Goal: Task Accomplishment & Management: Manage account settings

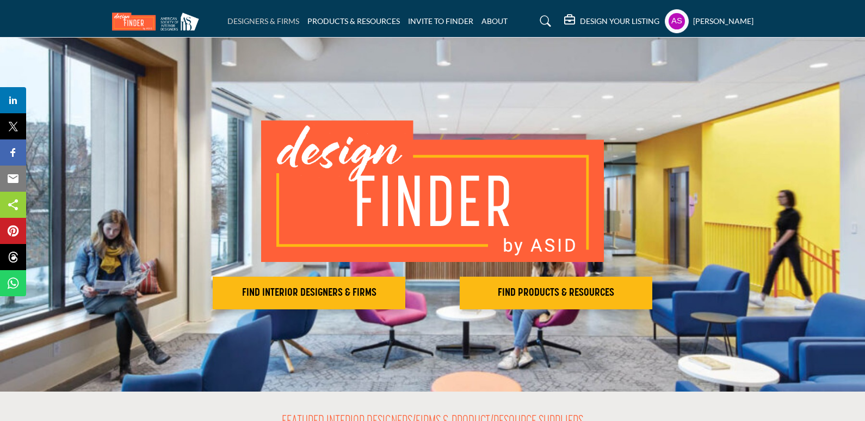
click at [262, 19] on link "DESIGNERS & FIRMS" at bounding box center [263, 20] width 72 height 9
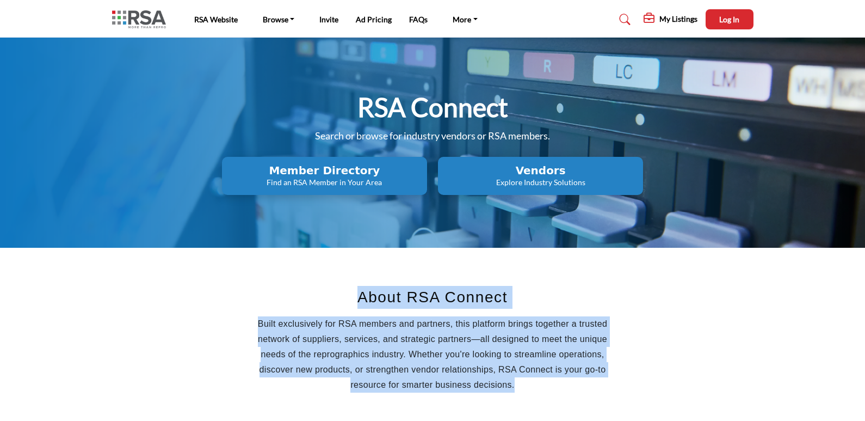
drag, startPoint x: 349, startPoint y: 294, endPoint x: 541, endPoint y: 380, distance: 210.2
click at [541, 380] on div "About RSA Connect Built exclusively for RSA members and partners, this platform…" at bounding box center [432, 339] width 375 height 107
click at [585, 380] on p "Built exclusively for RSA members and partners, this platform brings together a…" at bounding box center [432, 354] width 375 height 76
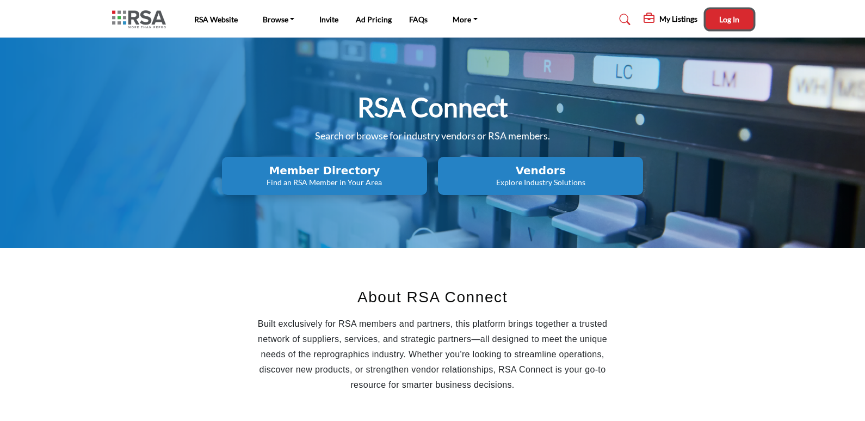
click at [714, 26] on button "Log In" at bounding box center [730, 19] width 48 height 20
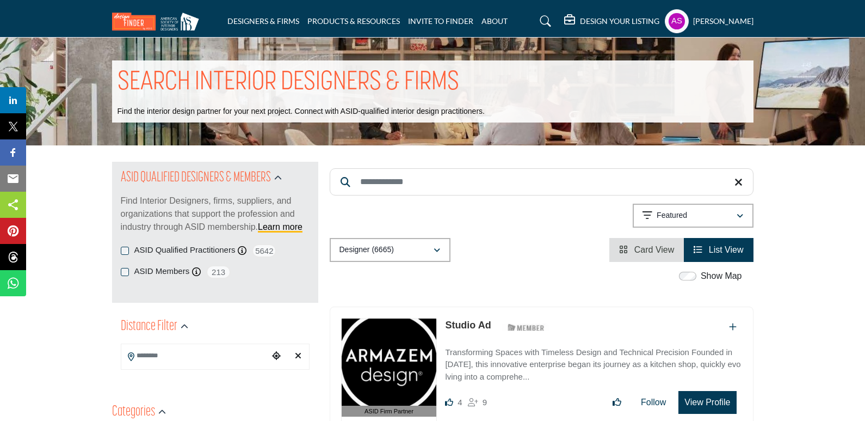
click at [146, 23] on img at bounding box center [158, 22] width 92 height 18
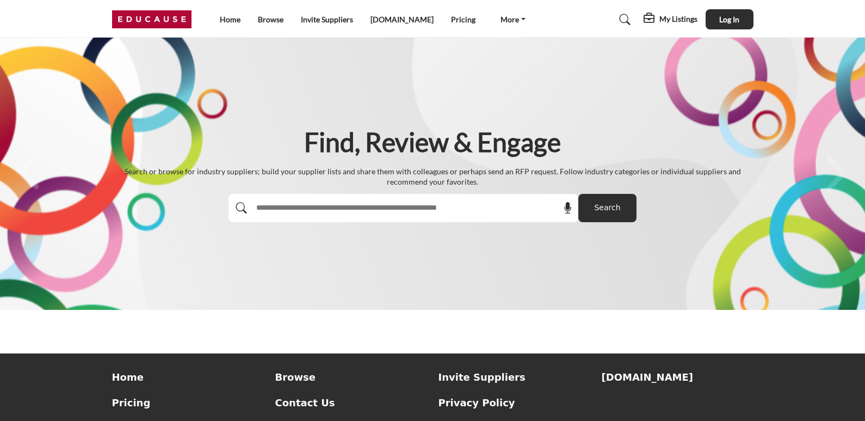
click at [293, 212] on input "text" at bounding box center [380, 208] width 260 height 16
click at [267, 255] on div "Find, Review & Engage Search or browse for industry suppliers; build your suppl…" at bounding box center [432, 174] width 865 height 272
click at [725, 20] on span "Log In" at bounding box center [729, 19] width 20 height 9
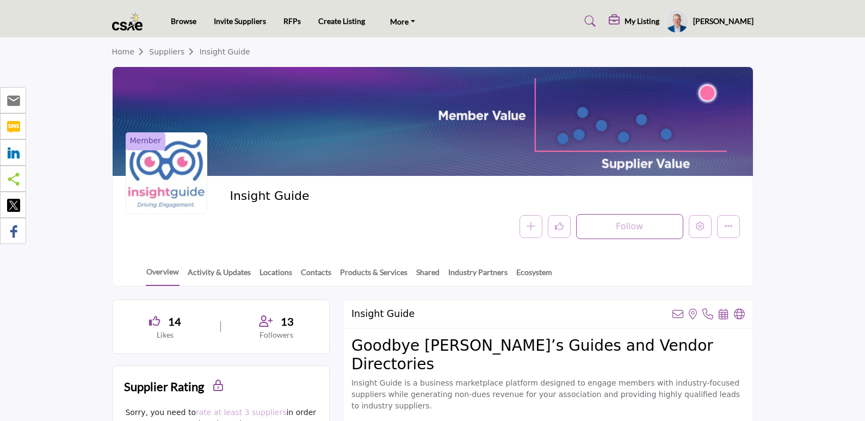
click at [115, 28] on img at bounding box center [130, 22] width 36 height 18
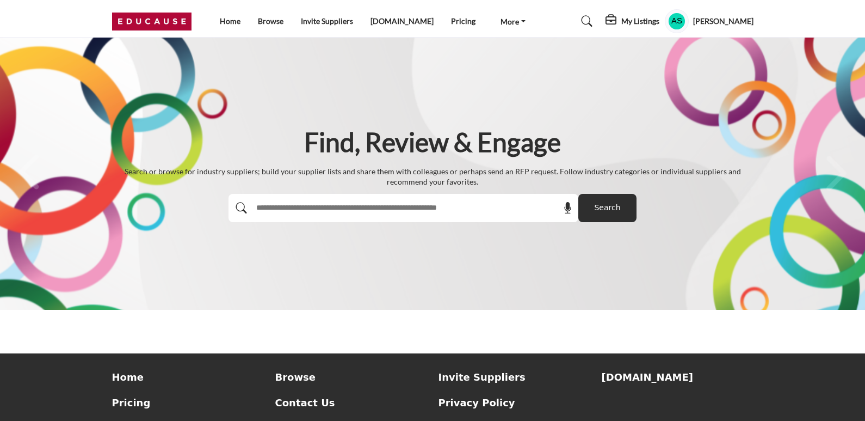
click at [684, 18] on profile-featured-9d57d186-dcdc-4fd1-8698-ebbedcf867ac "Show hide supplier dropdown" at bounding box center [677, 21] width 24 height 24
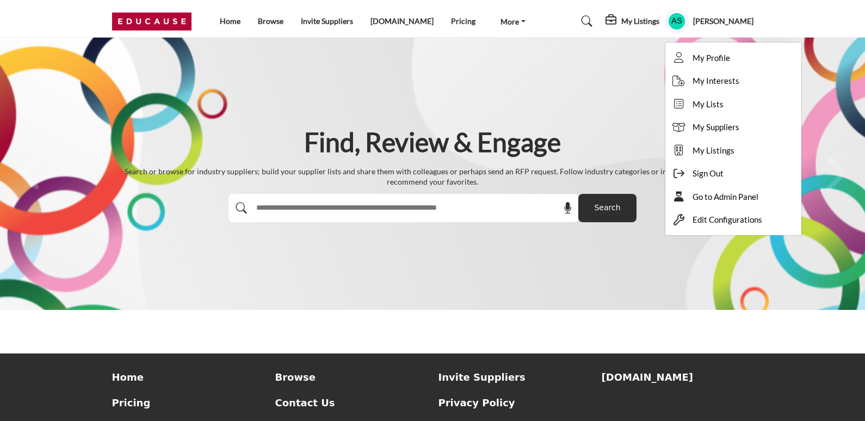
click at [652, 23] on h5 "My Listings" at bounding box center [640, 21] width 38 height 10
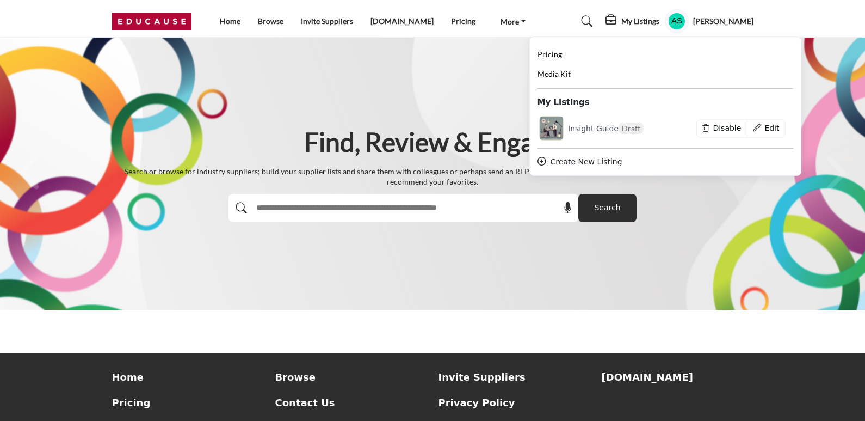
click at [424, 134] on h1 "Find, Review & Engage" at bounding box center [432, 142] width 257 height 34
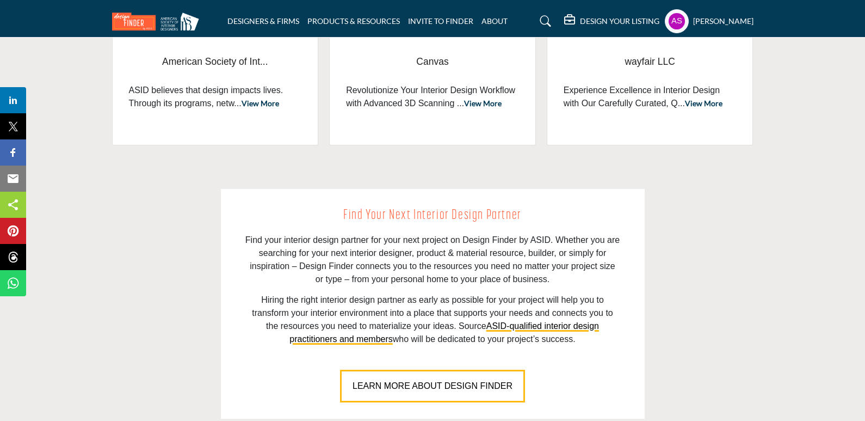
scroll to position [707, 0]
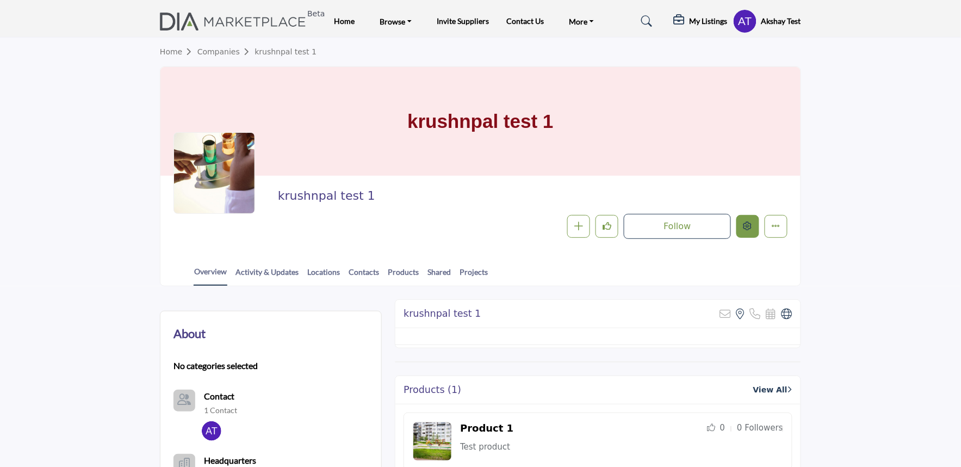
click at [753, 224] on button "Edit company" at bounding box center [748, 226] width 23 height 23
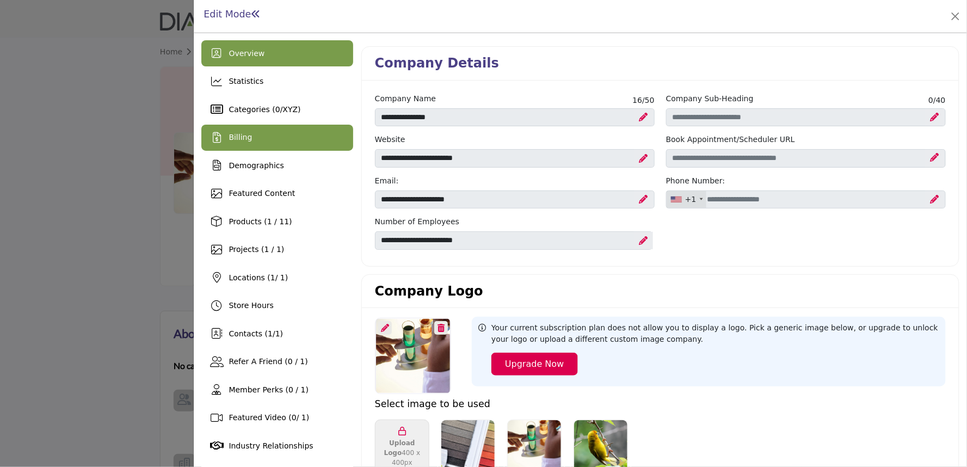
click at [218, 140] on icon at bounding box center [217, 137] width 8 height 11
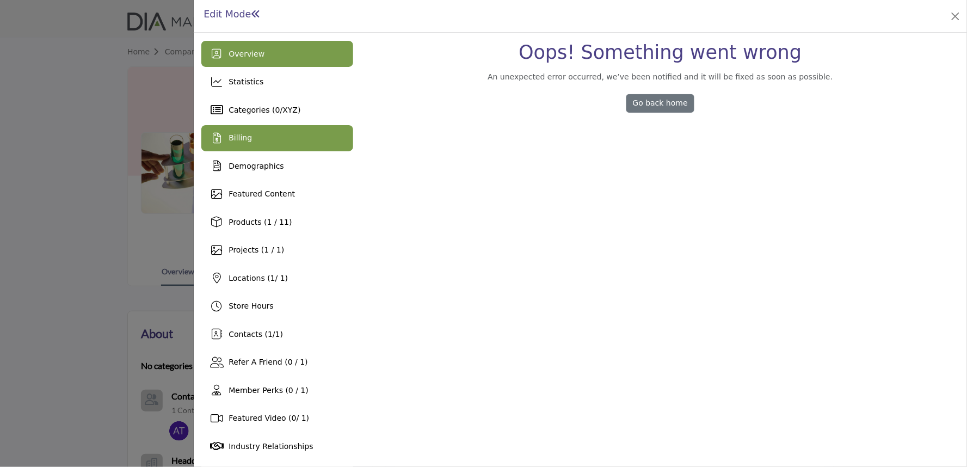
click at [261, 55] on div "Overview" at bounding box center [277, 54] width 152 height 26
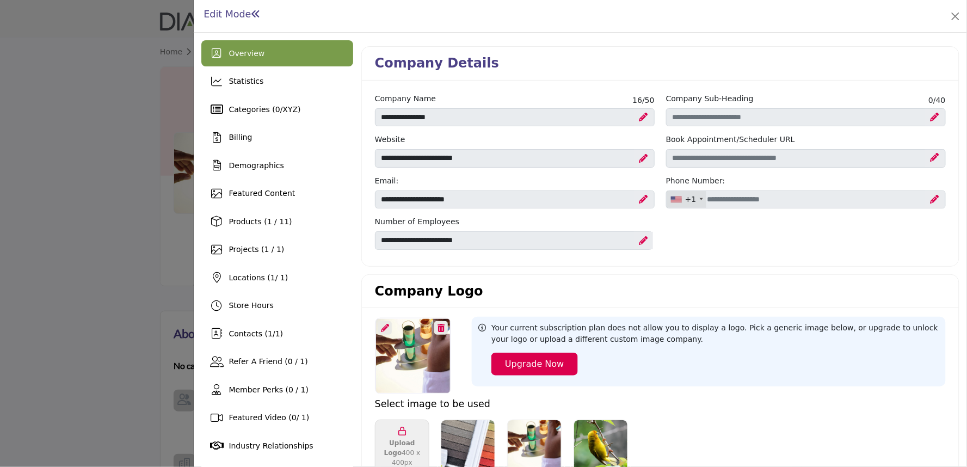
click at [60, 235] on div at bounding box center [483, 233] width 967 height 467
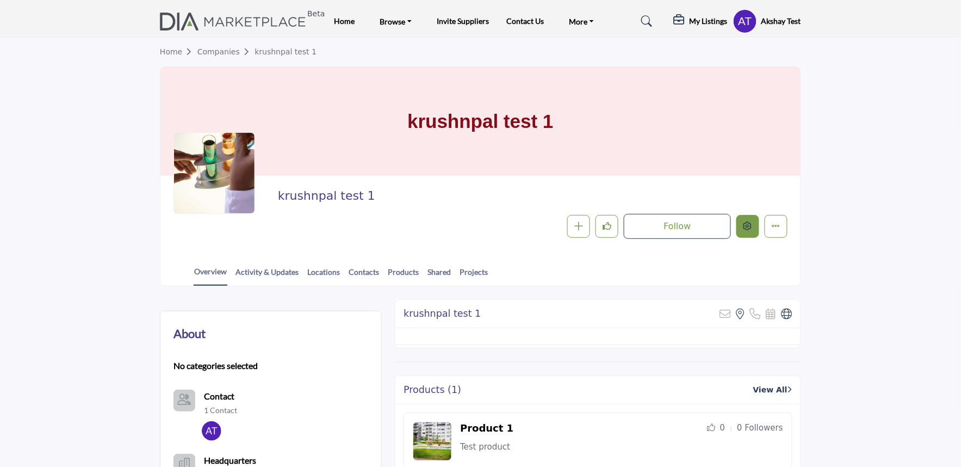
click at [756, 222] on button "Edit company" at bounding box center [748, 226] width 23 height 23
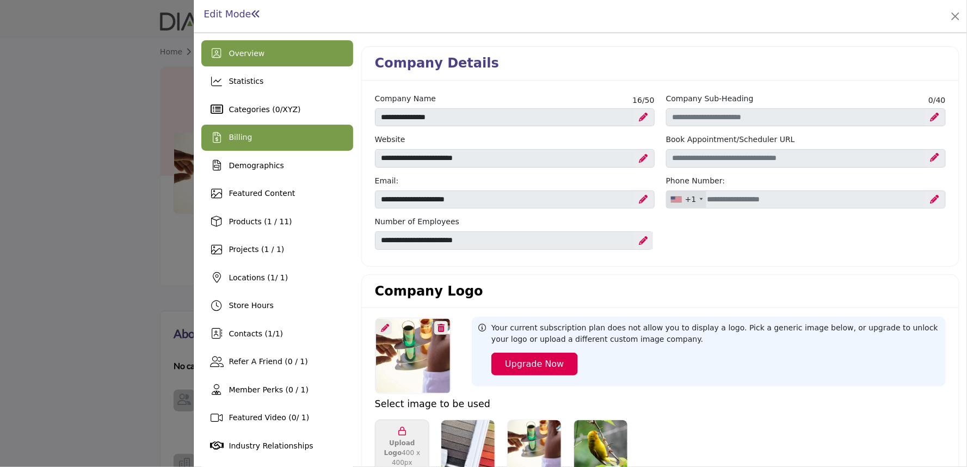
click at [251, 141] on div "Billing" at bounding box center [277, 138] width 152 height 26
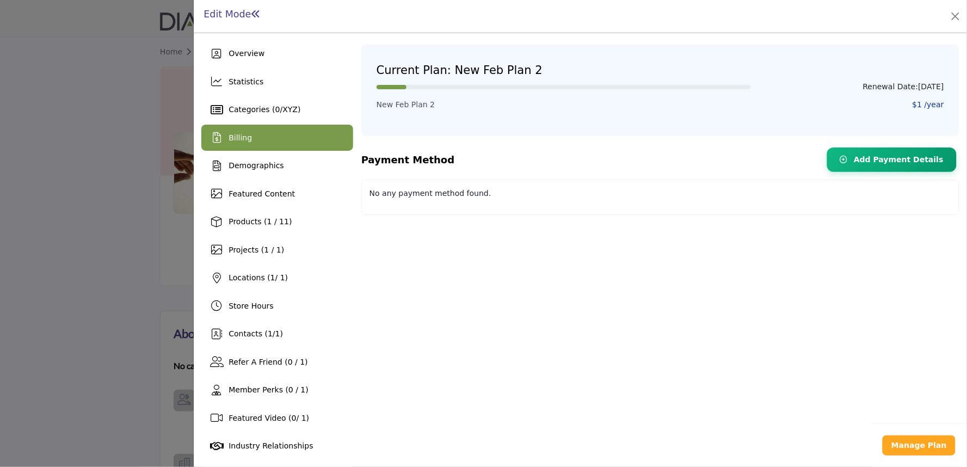
click at [90, 232] on div at bounding box center [483, 233] width 967 height 467
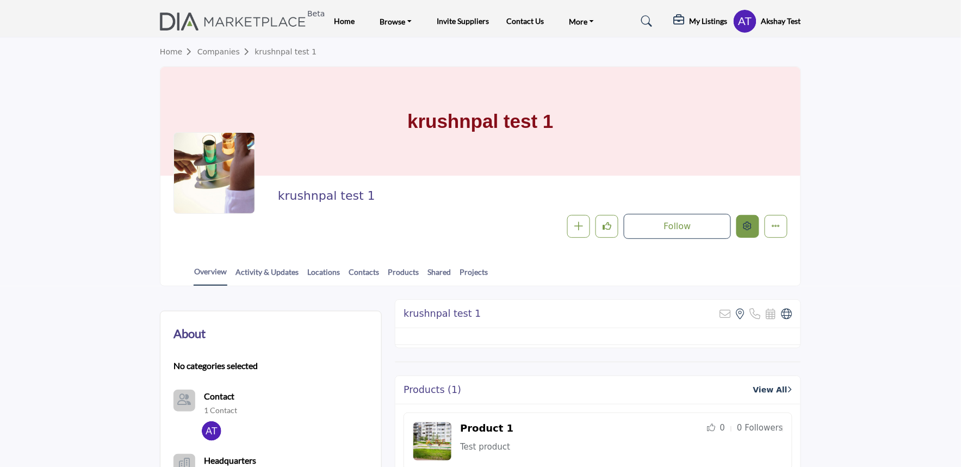
click at [744, 230] on icon "Edit company" at bounding box center [748, 225] width 9 height 9
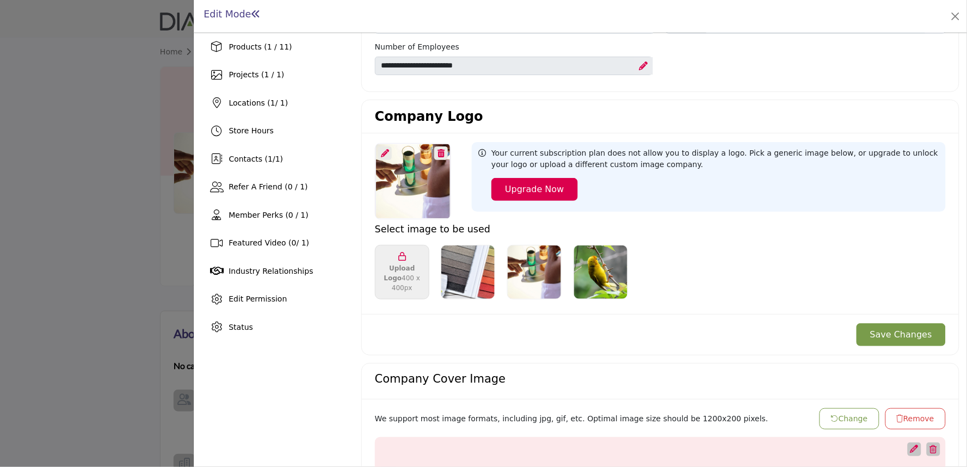
scroll to position [181, 0]
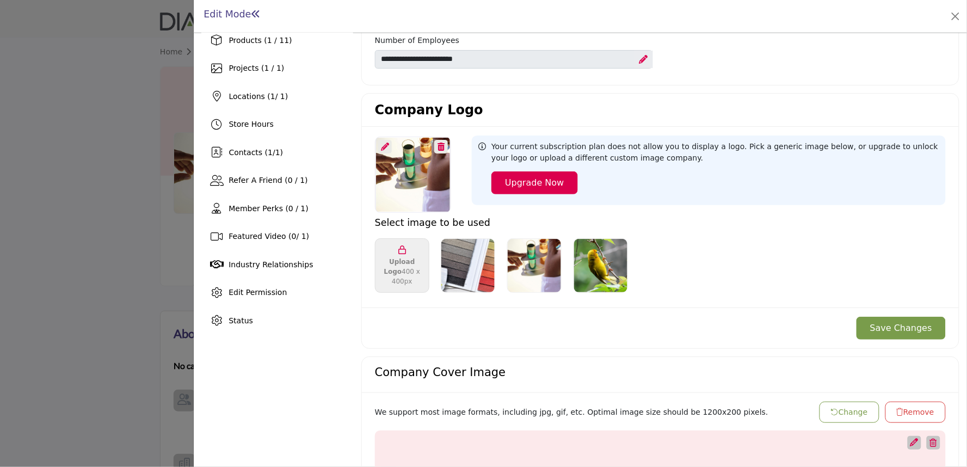
click at [139, 192] on div at bounding box center [483, 233] width 967 height 467
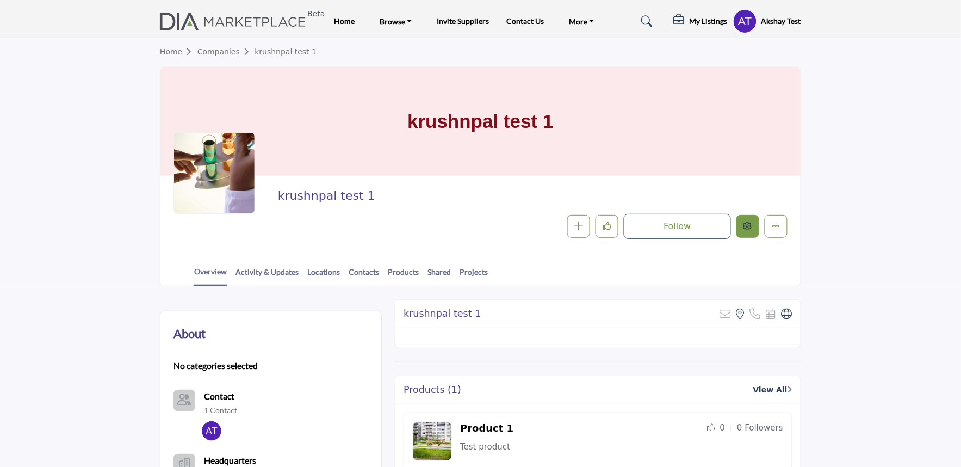
click at [744, 230] on icon "Edit company" at bounding box center [748, 225] width 9 height 9
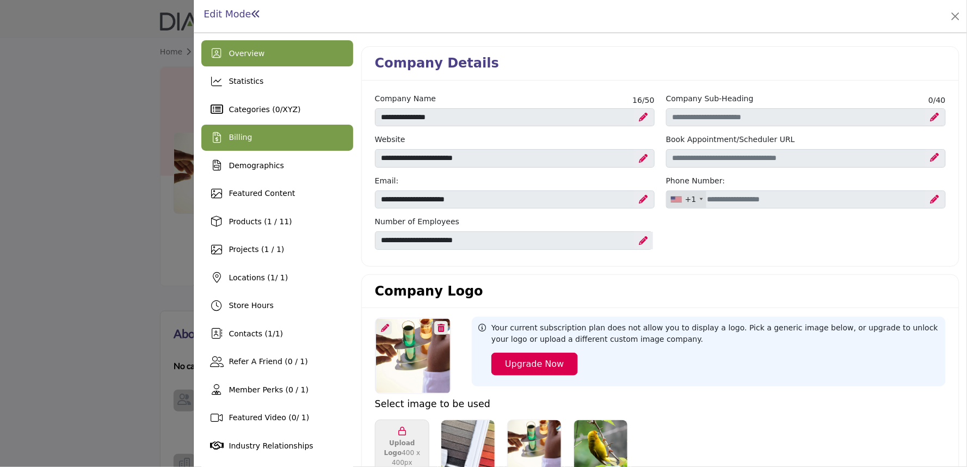
click at [269, 142] on div "Billing" at bounding box center [277, 138] width 152 height 26
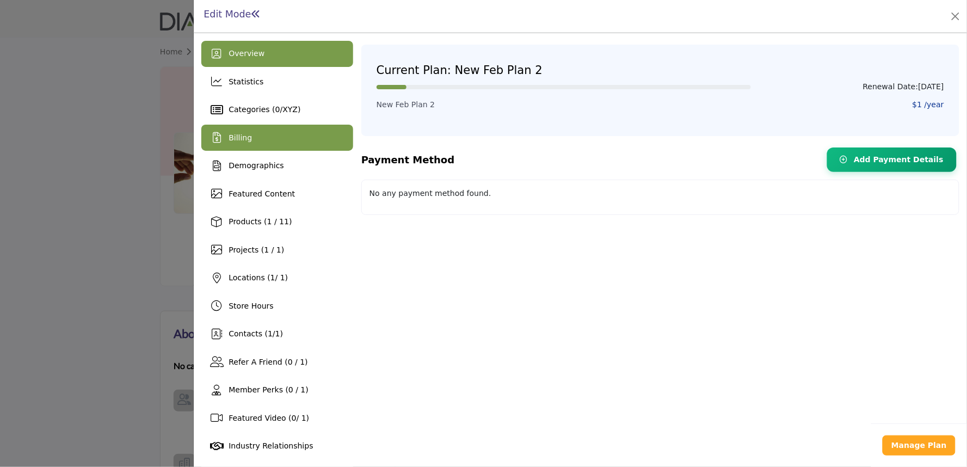
click at [263, 62] on div "Overview" at bounding box center [277, 54] width 152 height 26
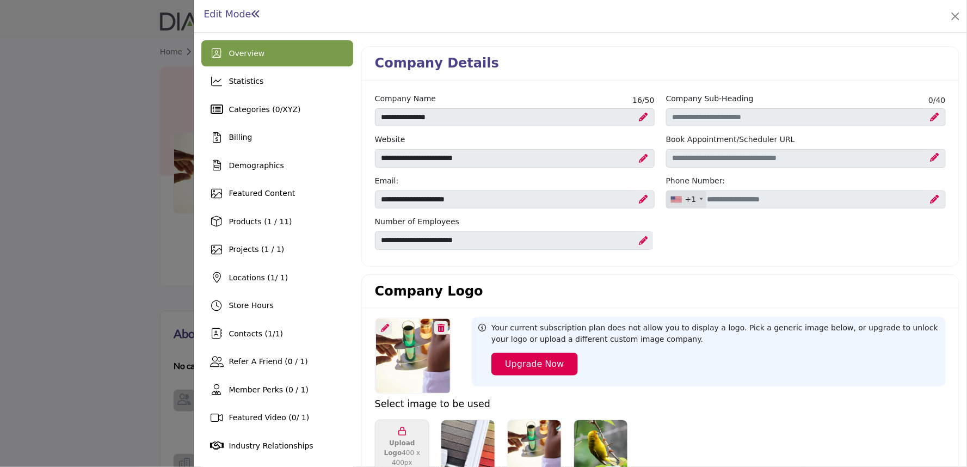
click at [104, 183] on div at bounding box center [483, 233] width 967 height 467
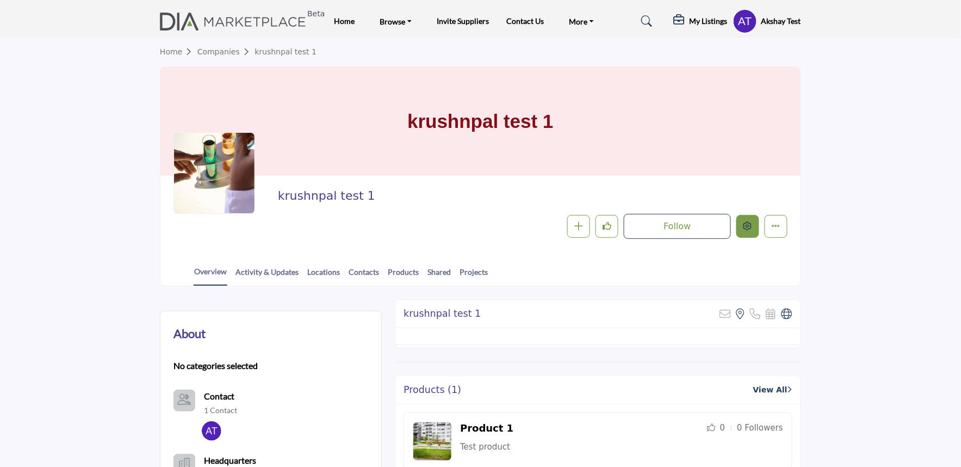
click at [754, 225] on button "Edit company" at bounding box center [748, 226] width 23 height 23
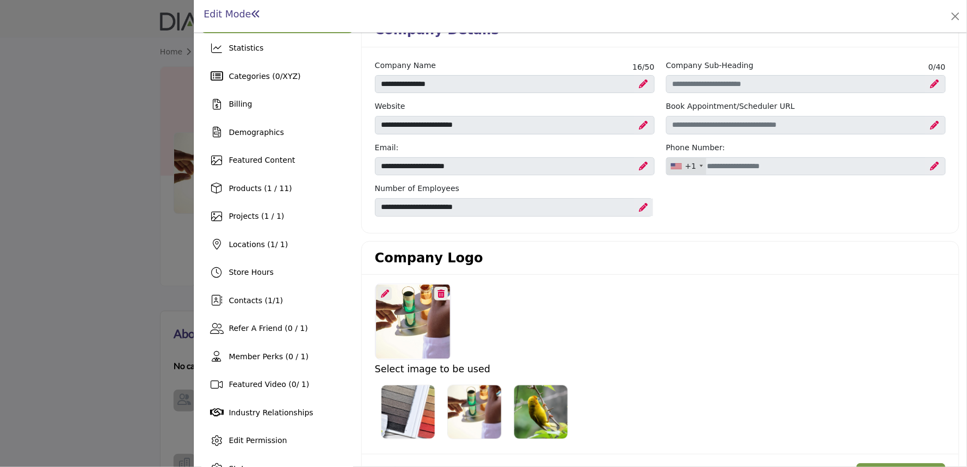
scroll to position [60, 0]
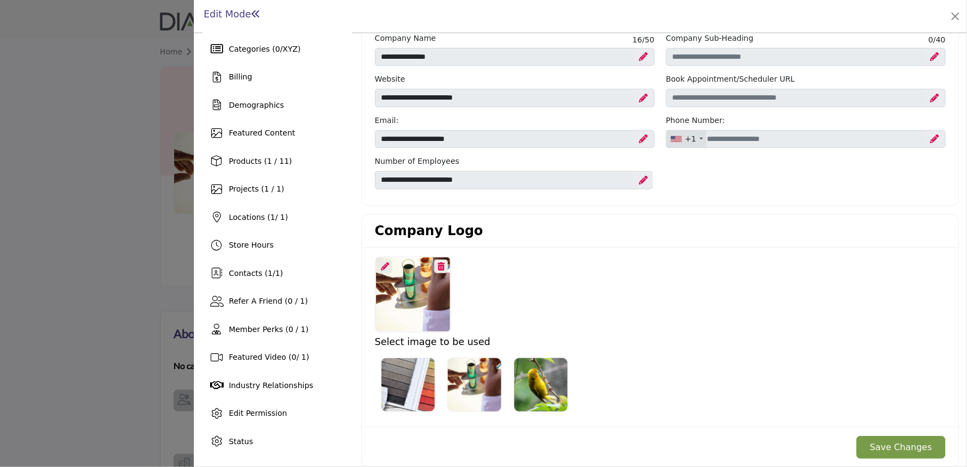
click at [383, 263] on icon at bounding box center [385, 266] width 8 height 8
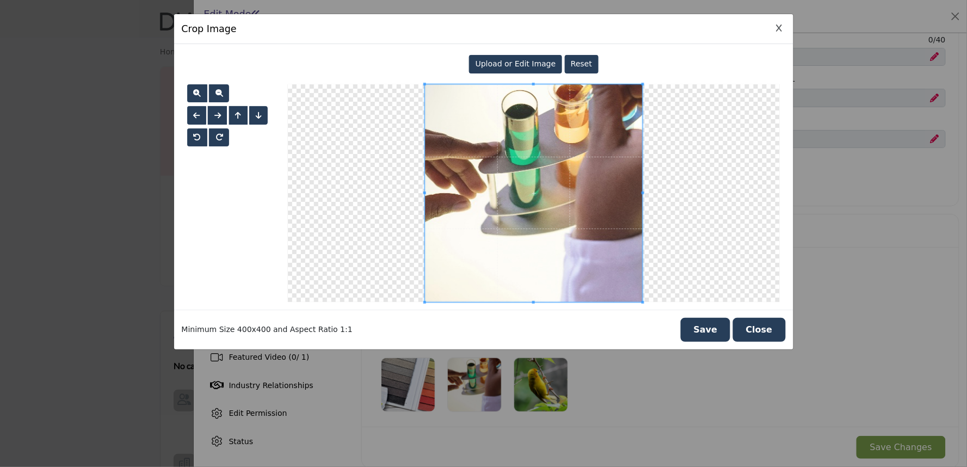
click at [502, 66] on span "Upload or Edit Image" at bounding box center [516, 63] width 81 height 9
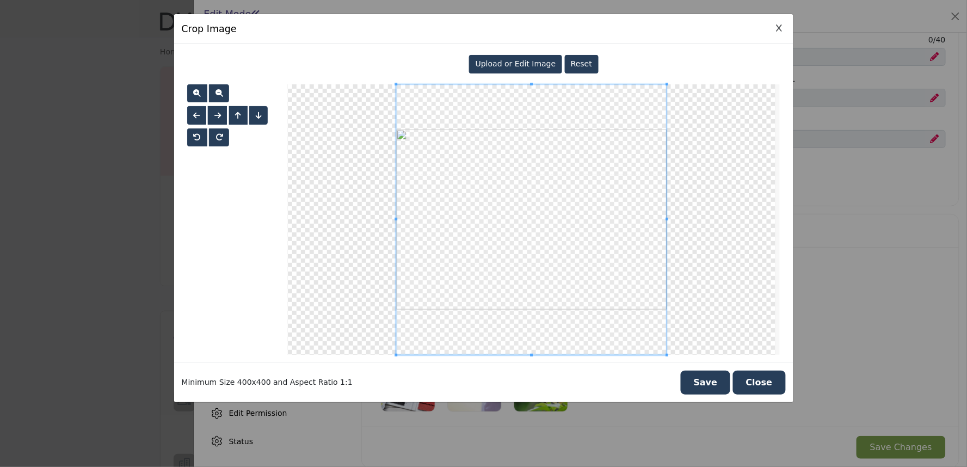
click at [720, 384] on button "Save" at bounding box center [706, 383] width 50 height 24
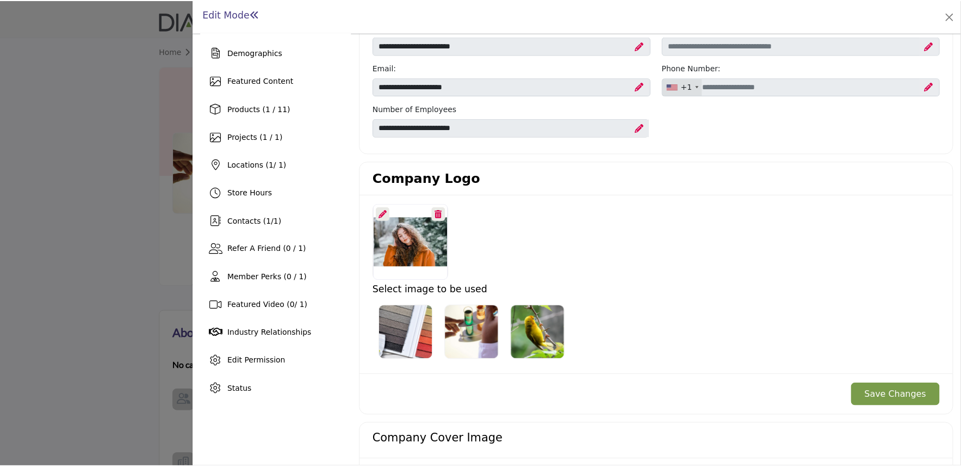
scroll to position [181, 0]
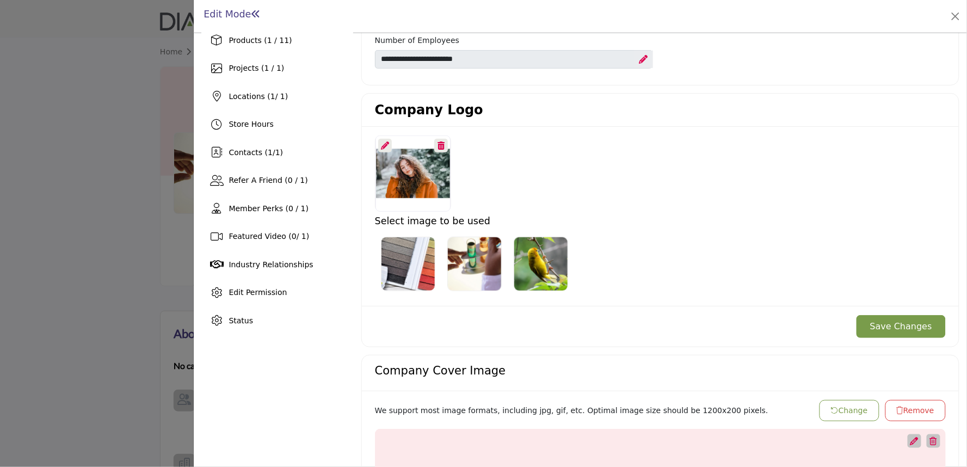
click at [887, 329] on button "Save Changes" at bounding box center [900, 326] width 89 height 23
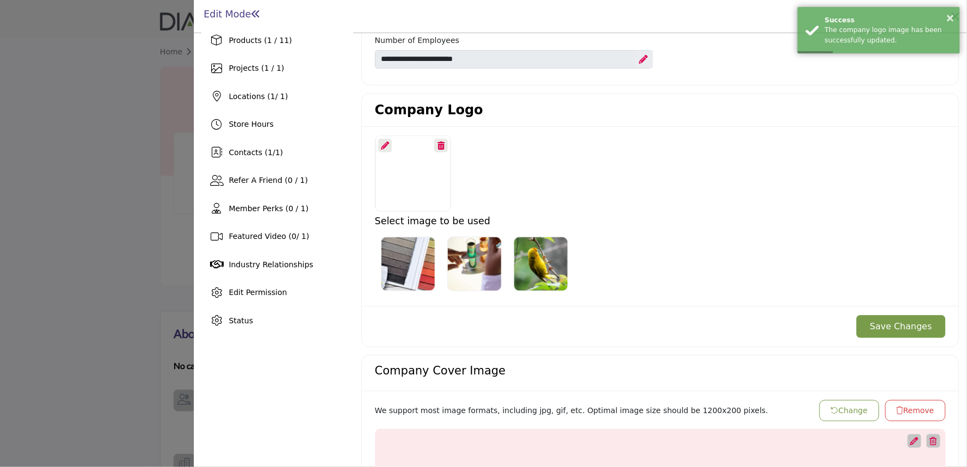
click at [67, 171] on div at bounding box center [483, 233] width 967 height 467
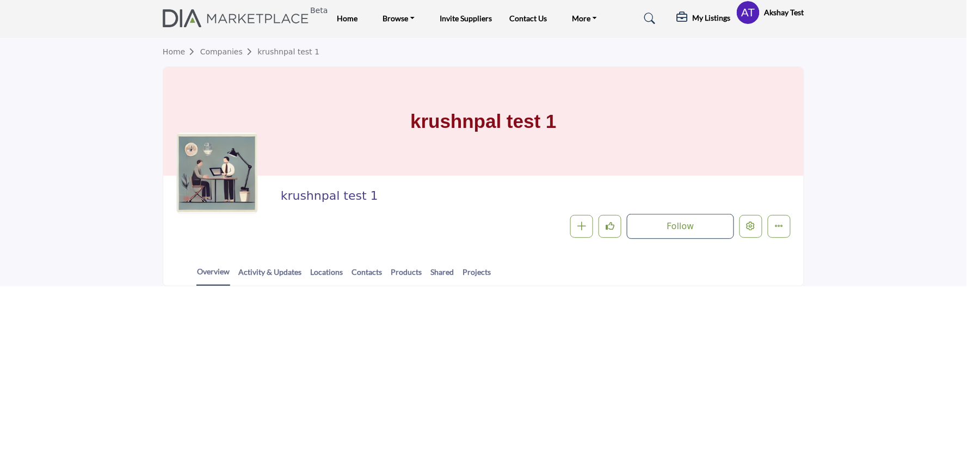
drag, startPoint x: 279, startPoint y: 195, endPoint x: 393, endPoint y: 189, distance: 114.4
click at [393, 189] on div "krushnpal test 1 Follow Following Message Recommend Add to My Suppliers Claim L…" at bounding box center [483, 214] width 614 height 50
click at [427, 186] on div "krushnpal test 1 Follow Following Message Recommend Add to My Suppliers Claim L…" at bounding box center [483, 214] width 640 height 76
drag, startPoint x: 406, startPoint y: 198, endPoint x: 214, endPoint y: 165, distance: 194.2
click at [214, 189] on div "krushnpal test 1 Follow Following Message Recommend Add to My Suppliers Claim L…" at bounding box center [483, 214] width 614 height 50
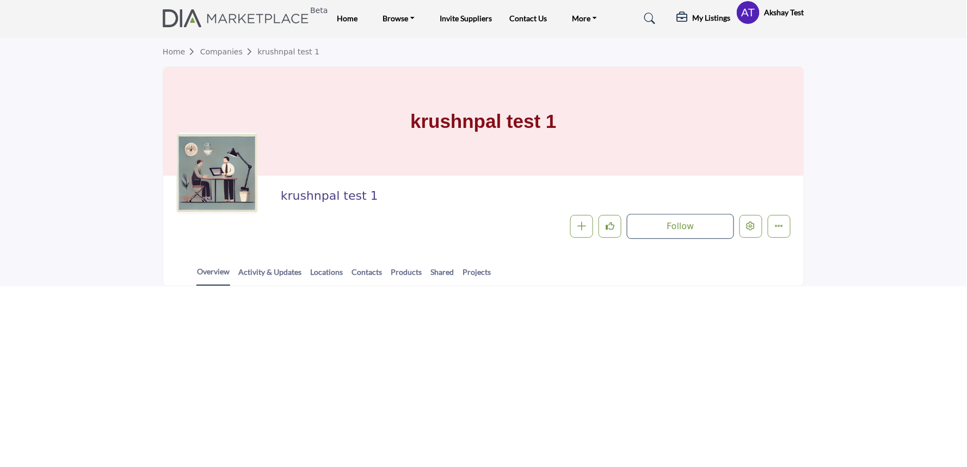
click at [155, 154] on section "Home Companies krushnpal test 1 krushnpal test 1 krushnpal test 1 Follow Follow…" at bounding box center [483, 162] width 967 height 249
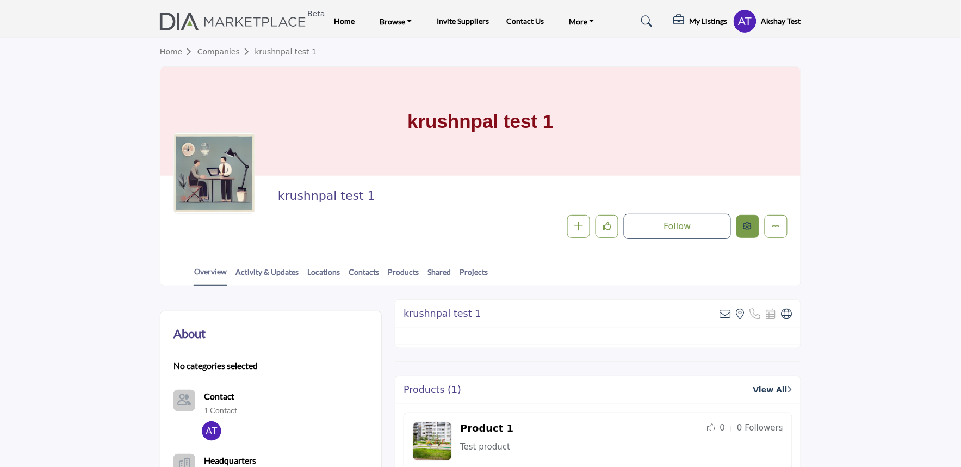
click at [743, 231] on button "Edit company" at bounding box center [748, 226] width 23 height 23
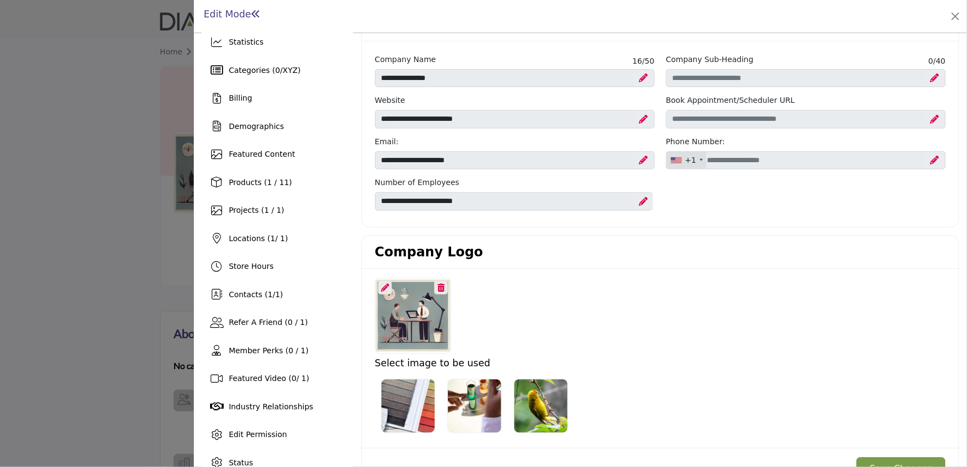
scroll to position [60, 0]
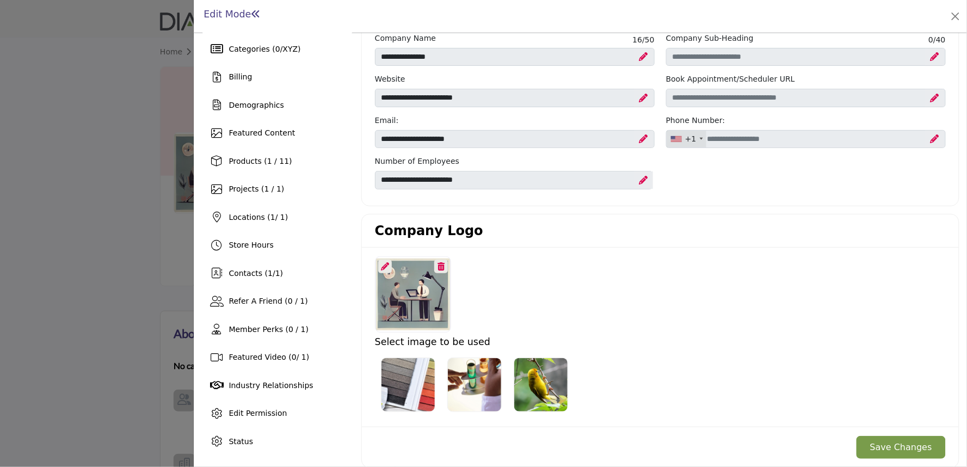
click at [381, 267] on icon at bounding box center [385, 266] width 8 height 8
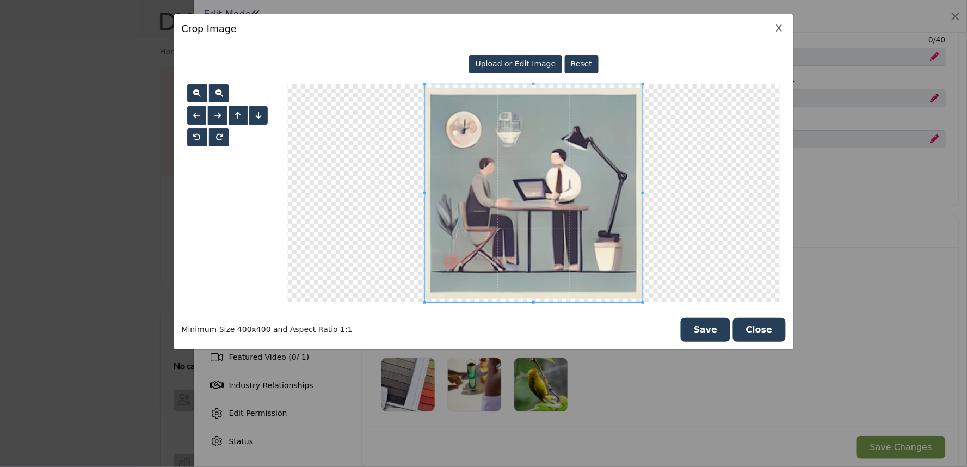
click at [497, 70] on div "Upload or Edit Image" at bounding box center [515, 64] width 93 height 18
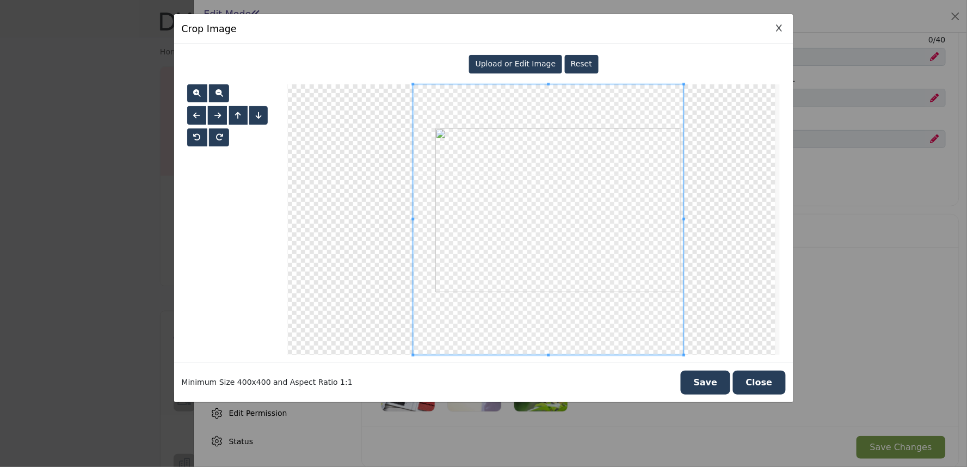
click at [583, 257] on span at bounding box center [549, 219] width 270 height 270
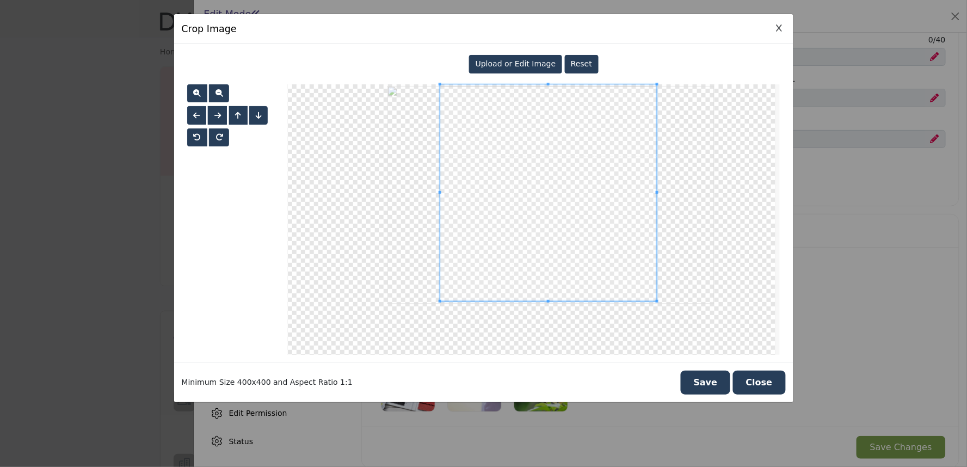
click at [536, 300] on div at bounding box center [548, 192] width 217 height 217
click at [718, 385] on button "Save" at bounding box center [706, 383] width 50 height 24
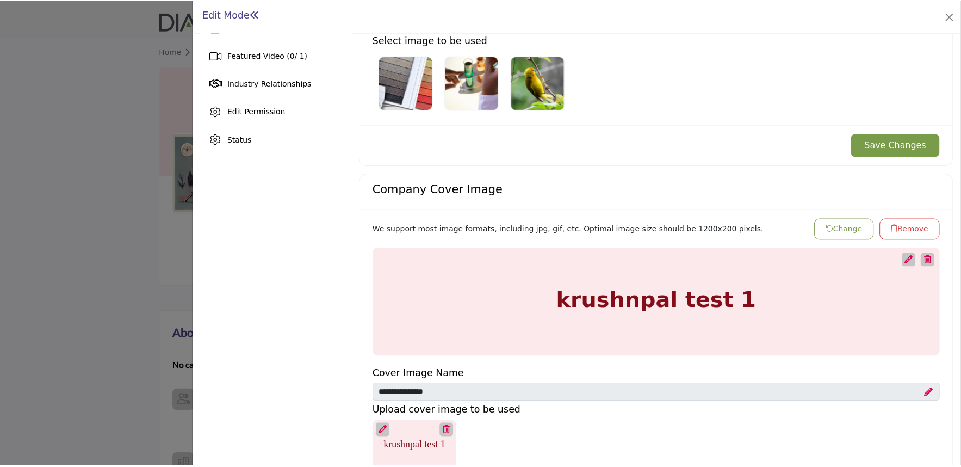
scroll to position [242, 0]
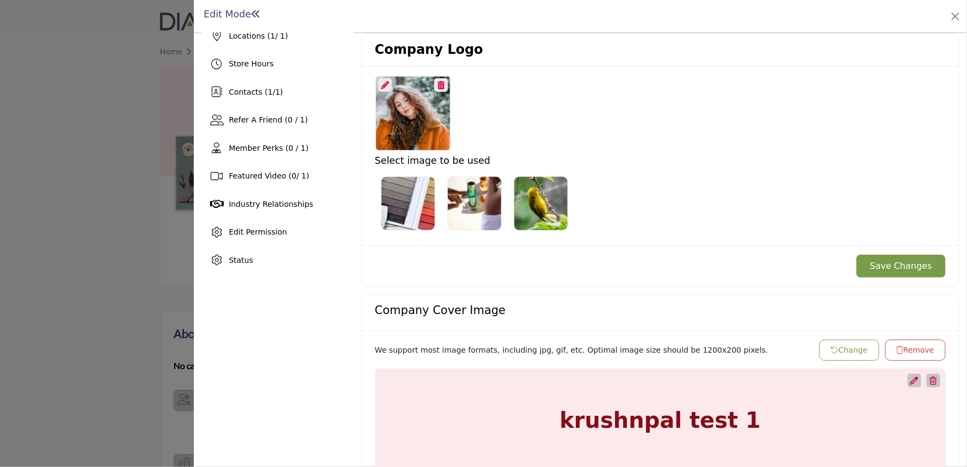
click at [896, 265] on button "Save Changes" at bounding box center [900, 266] width 89 height 23
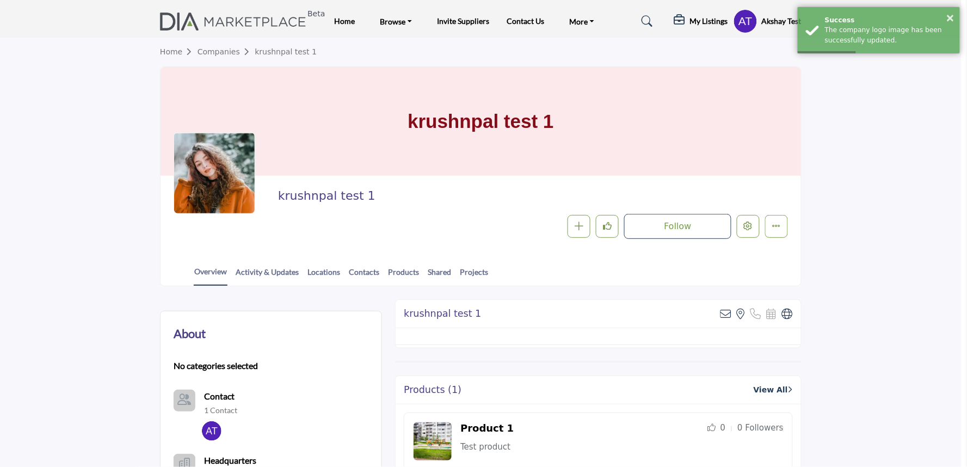
click at [40, 217] on div at bounding box center [483, 233] width 967 height 467
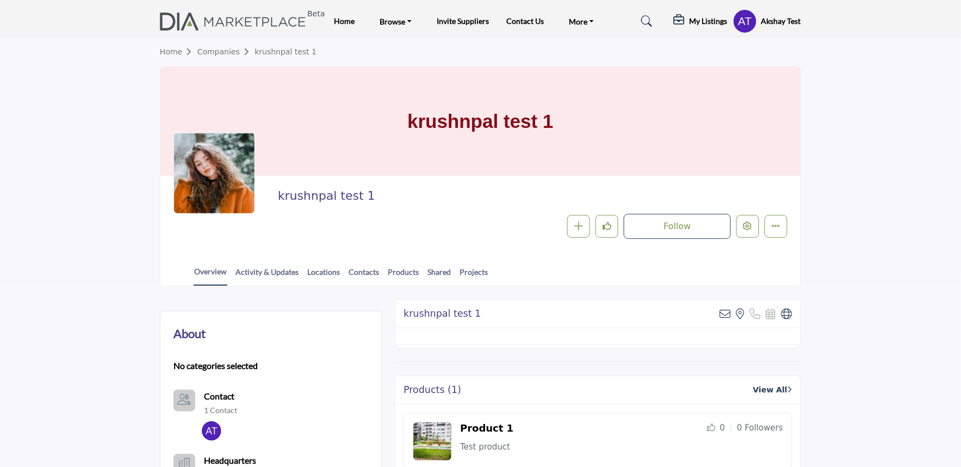
drag, startPoint x: 274, startPoint y: 201, endPoint x: 446, endPoint y: 200, distance: 172.5
click at [446, 200] on div "krushnpal test 1 Follow Following Message Recommend Add to My Suppliers Claim L…" at bounding box center [481, 214] width 614 height 50
click at [446, 200] on h2 "krushnpal test 1" at bounding box center [427, 196] width 299 height 14
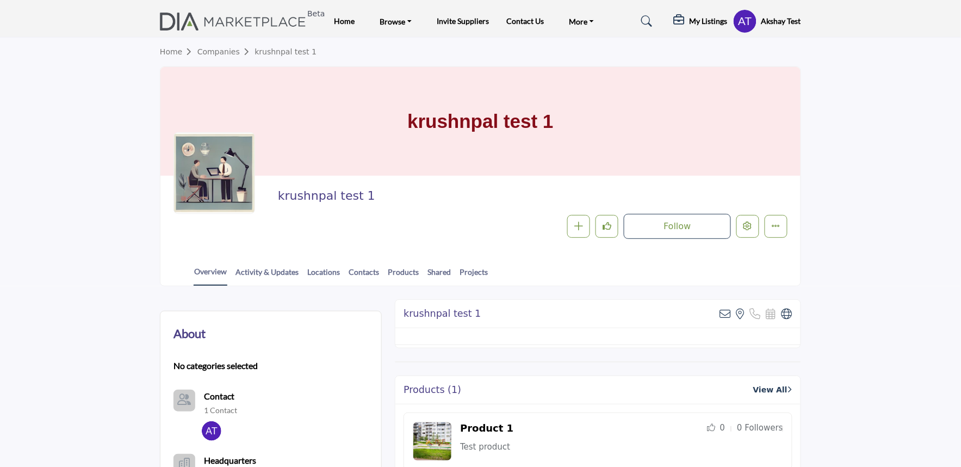
drag, startPoint x: 270, startPoint y: 197, endPoint x: 399, endPoint y: 192, distance: 128.5
click at [377, 194] on div "krushnpal test 1 Follow Following Message Recommend Add to My Suppliers Claim L…" at bounding box center [481, 214] width 614 height 50
click at [407, 192] on h2 "krushnpal test 1" at bounding box center [427, 196] width 299 height 14
click at [328, 214] on div "Follow Following Message Recommend Add to My Suppliers Claim Listing Report Pag…" at bounding box center [533, 226] width 510 height 25
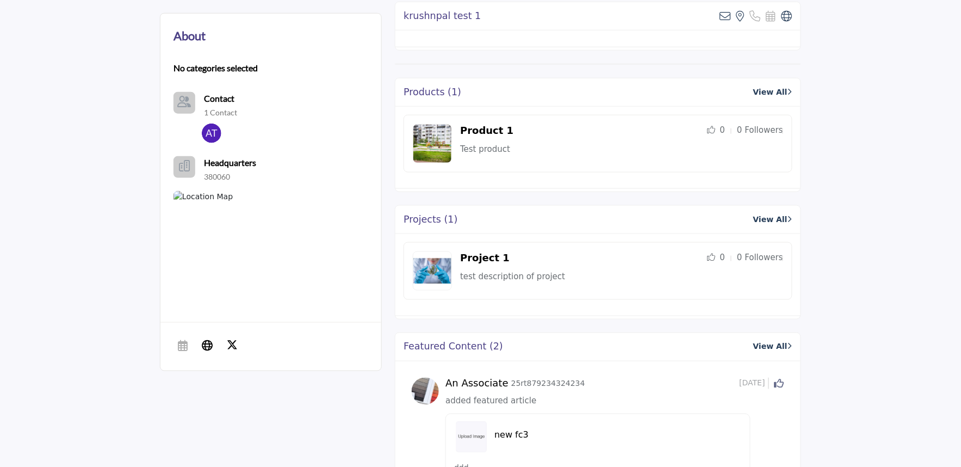
scroll to position [362, 0]
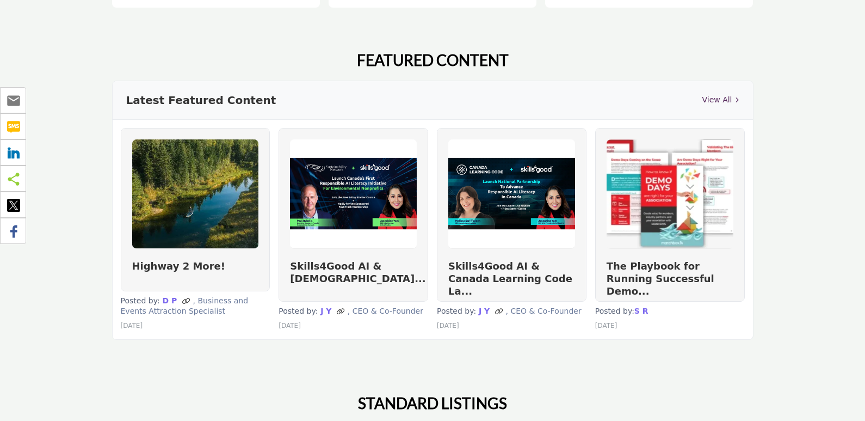
scroll to position [599, 0]
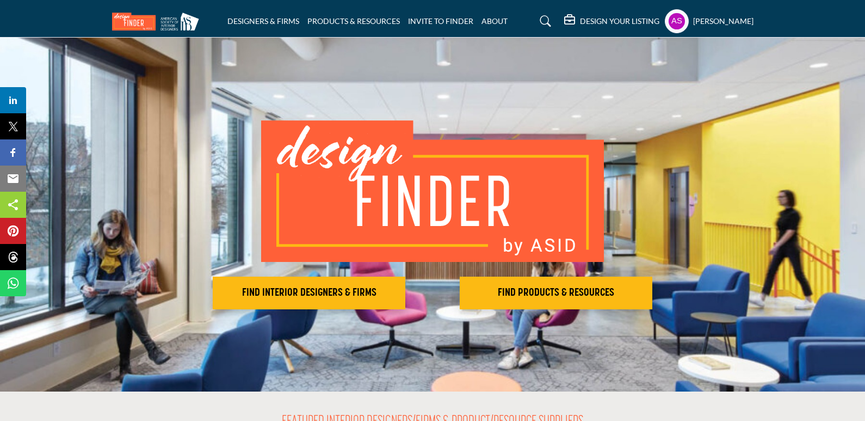
click at [430, 220] on img at bounding box center [432, 190] width 343 height 141
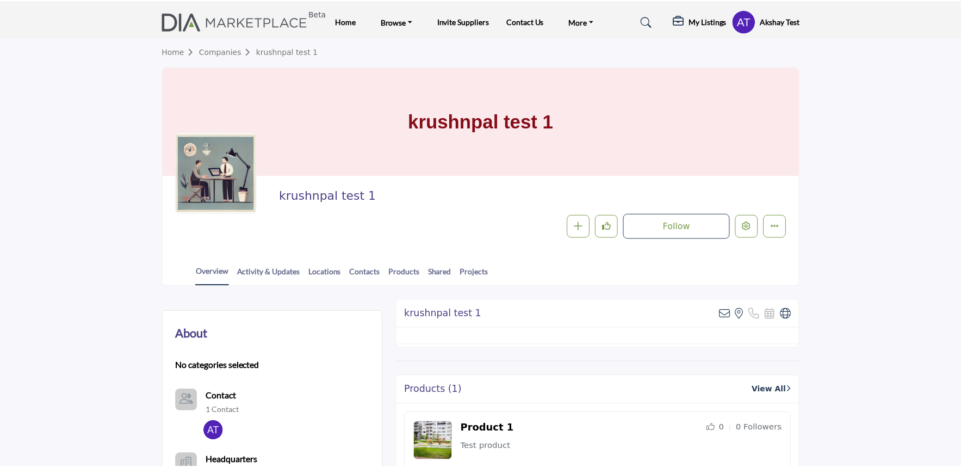
scroll to position [361, 0]
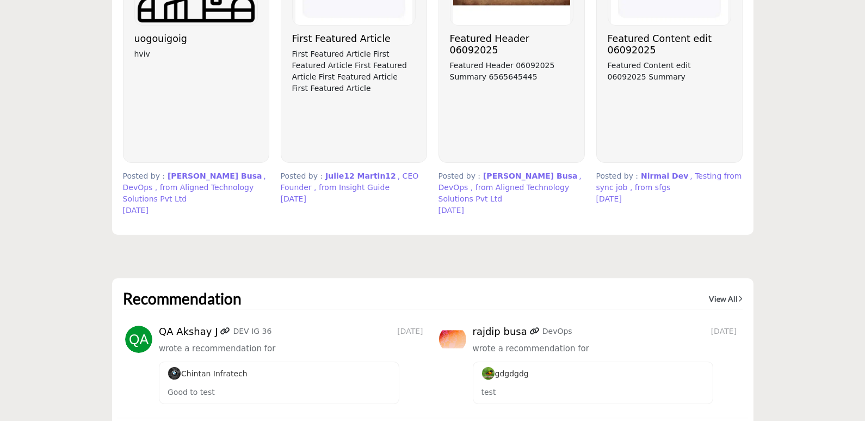
scroll to position [2948, 0]
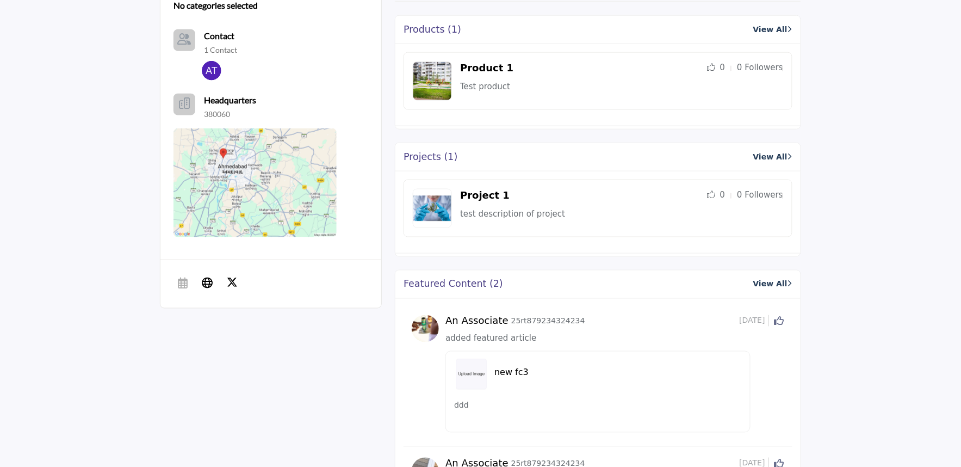
scroll to position [300, 0]
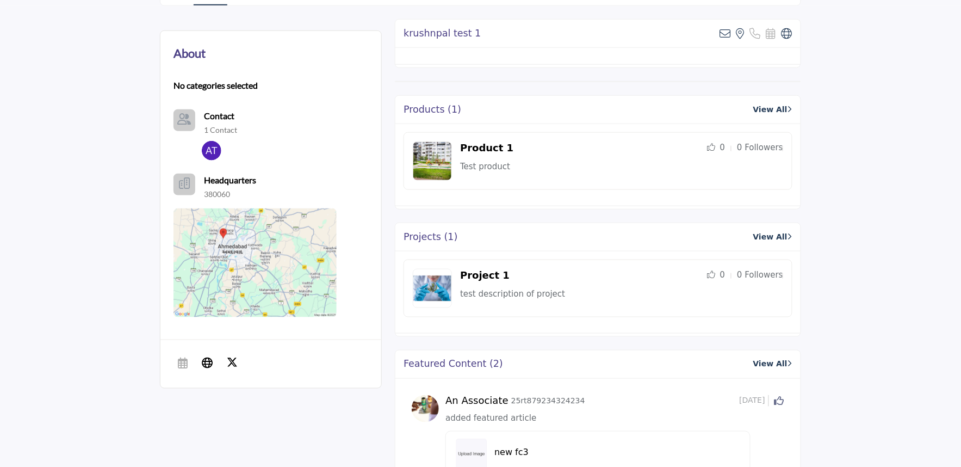
scroll to position [362, 0]
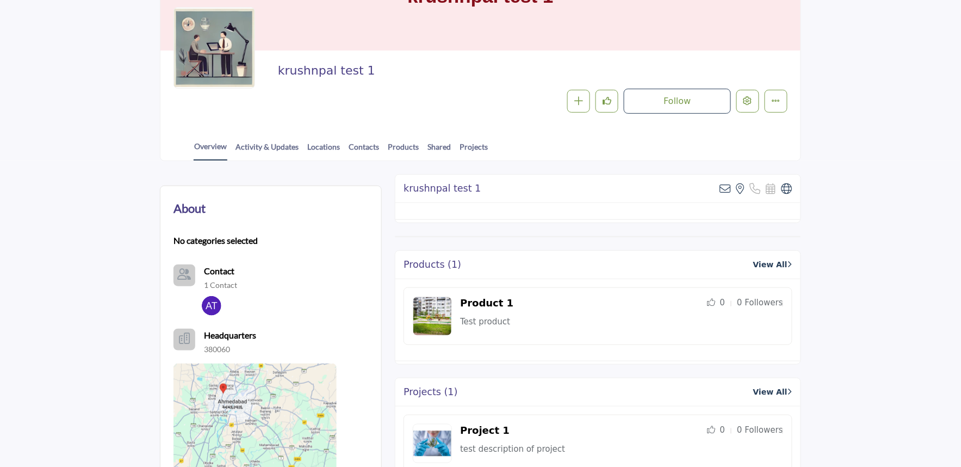
scroll to position [0, 0]
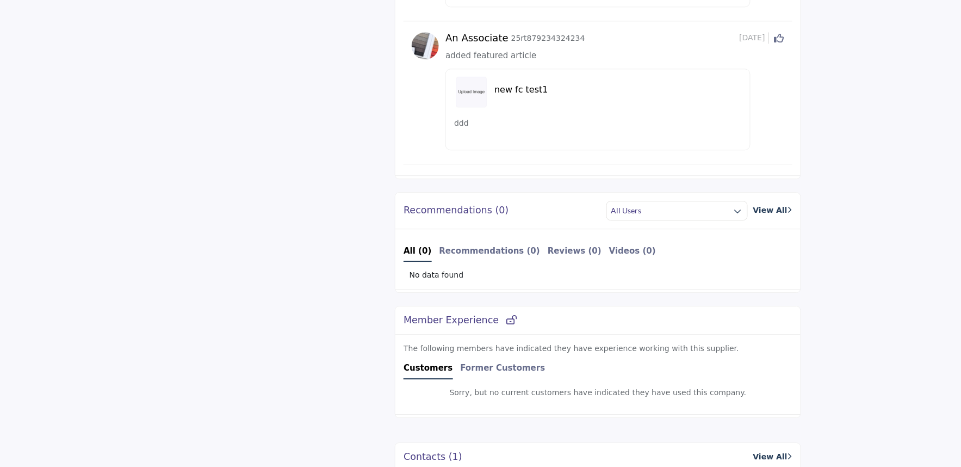
click at [309, 319] on div "About No categories selected Contact 380060" at bounding box center [480, 116] width 641 height 1205
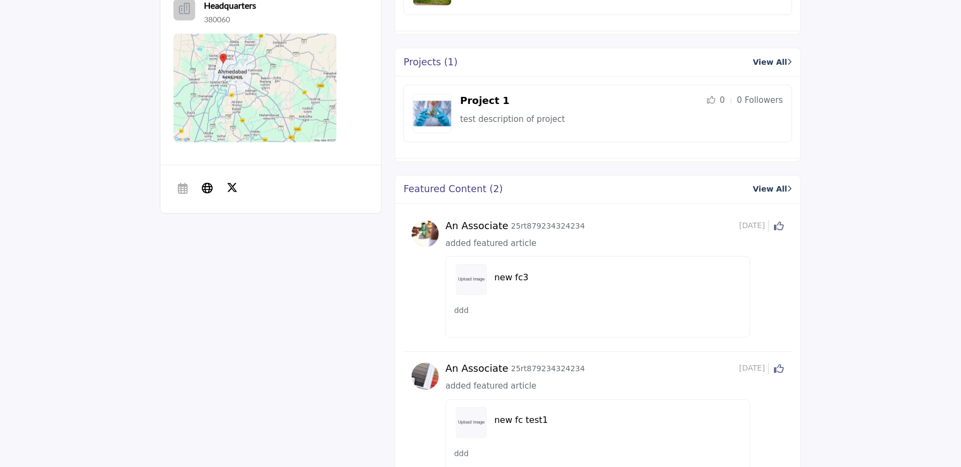
scroll to position [274, 0]
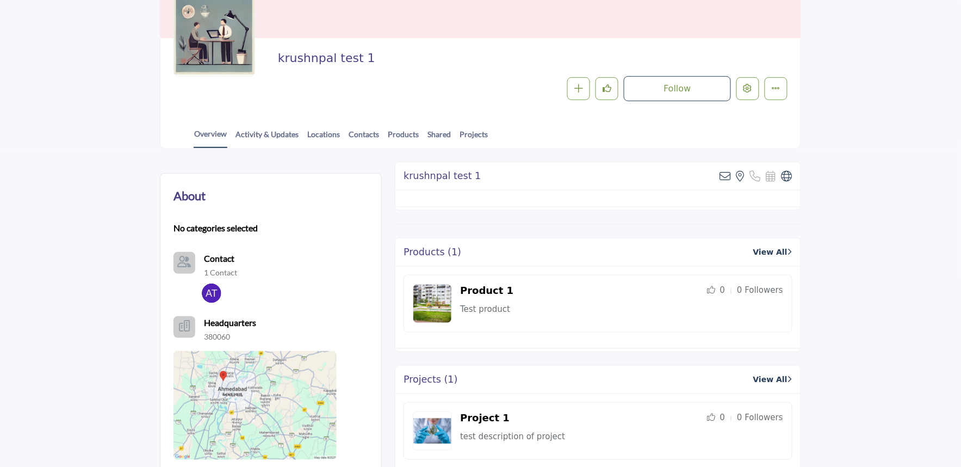
scroll to position [32, 0]
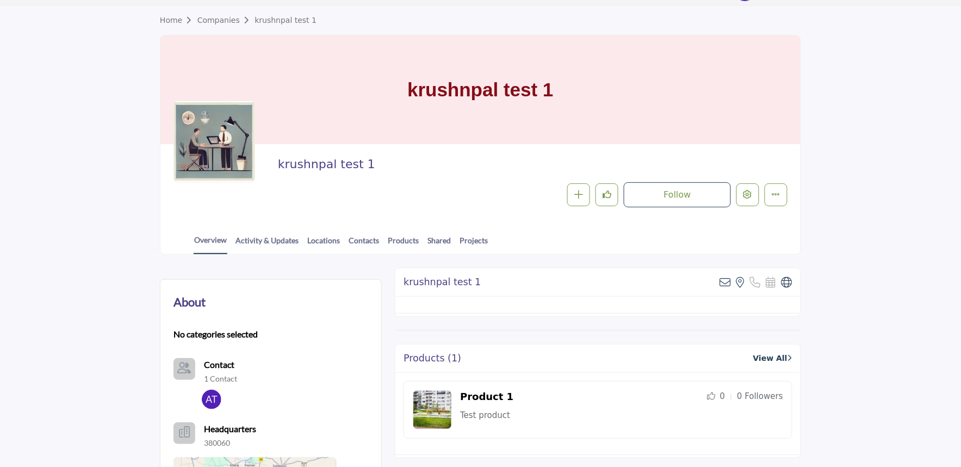
drag, startPoint x: 399, startPoint y: 95, endPoint x: 636, endPoint y: 95, distance: 236.1
click at [636, 95] on div "krushnpal test 1" at bounding box center [481, 89] width 640 height 109
click at [277, 175] on div "krushnpal test 1 Follow Following Message Recommend Add to My Suppliers Claim L…" at bounding box center [481, 182] width 614 height 50
drag, startPoint x: 393, startPoint y: 161, endPoint x: 421, endPoint y: 158, distance: 27.9
click at [421, 158] on div "krushnpal test 1 Follow Following Message Recommend Add to My Suppliers Claim L…" at bounding box center [481, 182] width 614 height 50
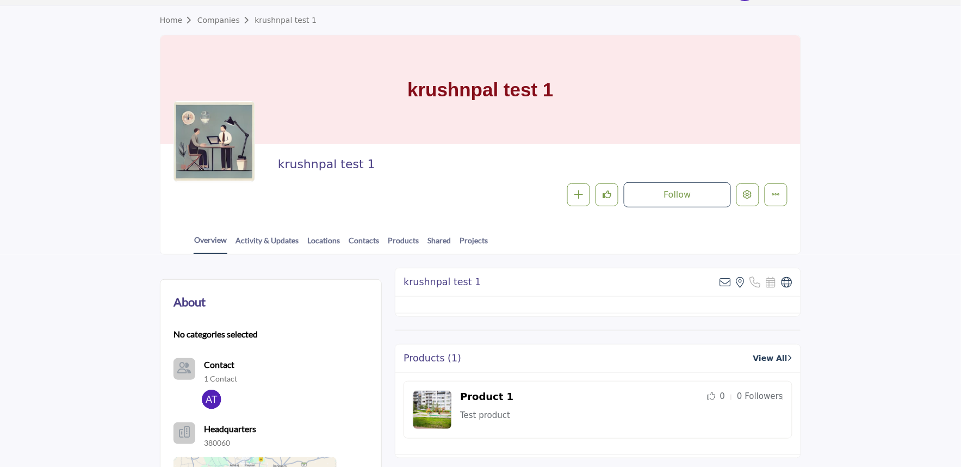
click at [212, 222] on div "Overview Activity & Updates Locations Contacts Products Shared Projects" at bounding box center [494, 237] width 613 height 34
click at [210, 156] on div at bounding box center [215, 142] width 82 height 82
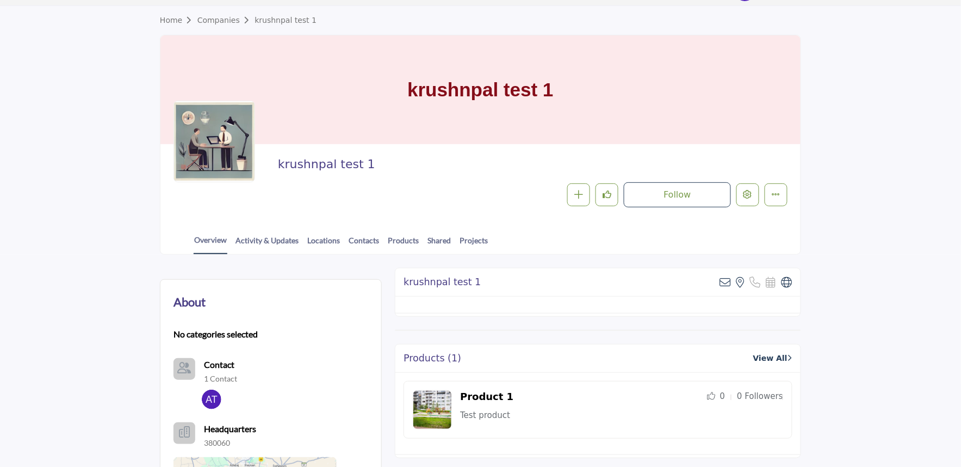
click at [30, 213] on section "Home Companies krushnpal test 1 krushnpal test 1 krushnpal test 1 Follow Follow…" at bounding box center [480, 130] width 961 height 249
drag, startPoint x: 273, startPoint y: 154, endPoint x: 401, endPoint y: 162, distance: 128.1
click at [401, 162] on div "krushnpal test 1 Follow Following Message Recommend Add to My Suppliers Claim L…" at bounding box center [481, 182] width 640 height 76
click at [420, 180] on div "krushnpal test 1 Follow Following Message Recommend Add to My Suppliers Claim L…" at bounding box center [533, 182] width 510 height 50
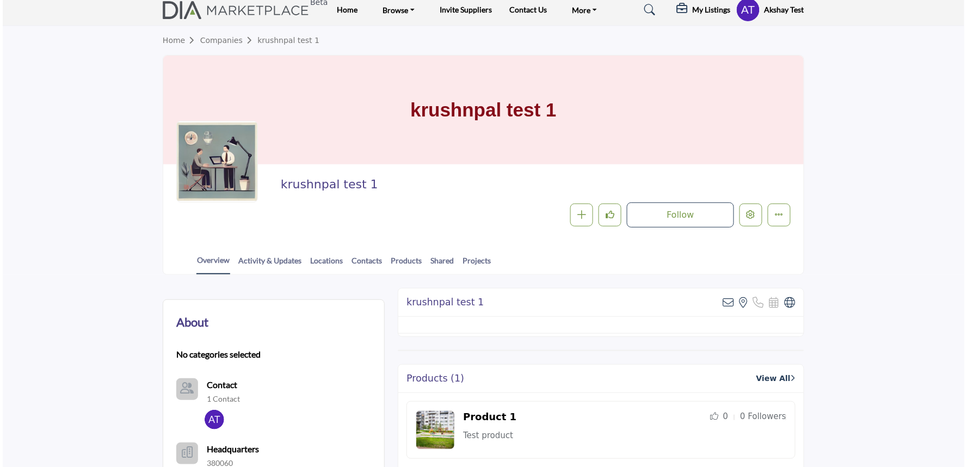
scroll to position [0, 0]
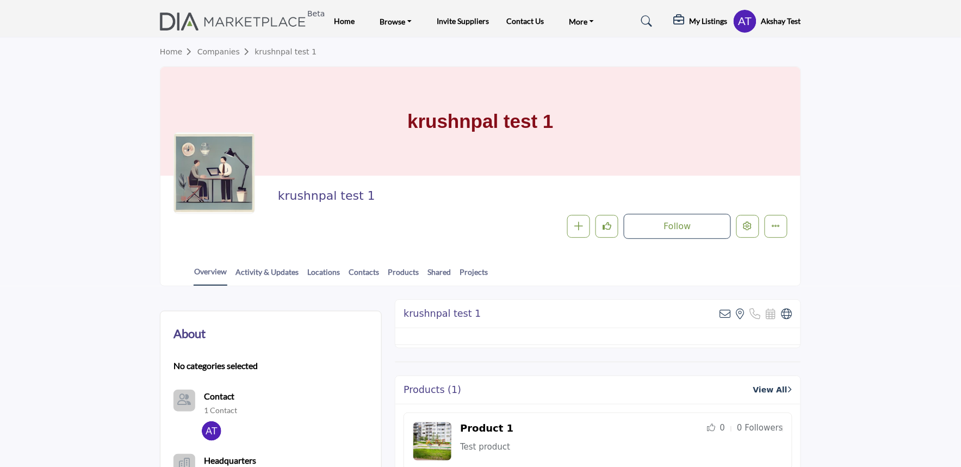
click at [208, 20] on img at bounding box center [236, 22] width 152 height 18
click at [234, 174] on div at bounding box center [215, 173] width 82 height 82
click at [738, 226] on button "Edit company" at bounding box center [748, 226] width 23 height 23
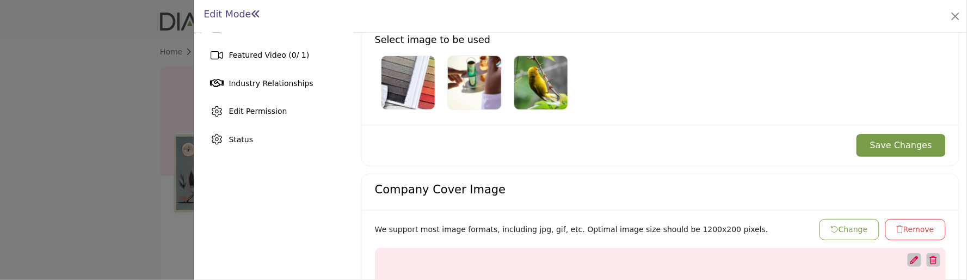
scroll to position [302, 0]
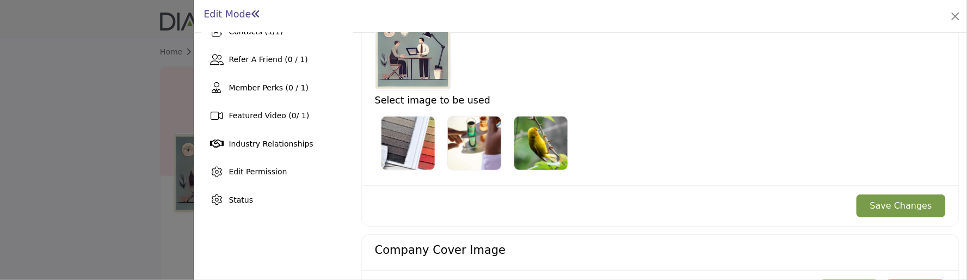
click at [908, 207] on button "Save Changes" at bounding box center [900, 205] width 89 height 23
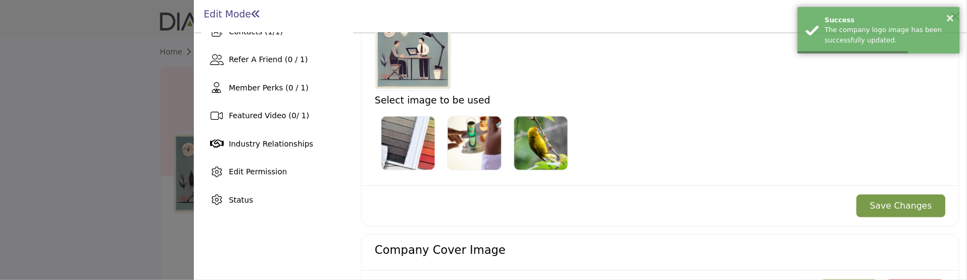
scroll to position [242, 0]
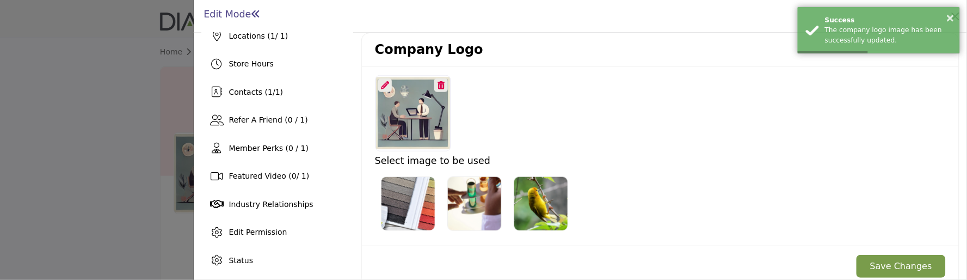
click at [384, 84] on icon at bounding box center [385, 85] width 8 height 8
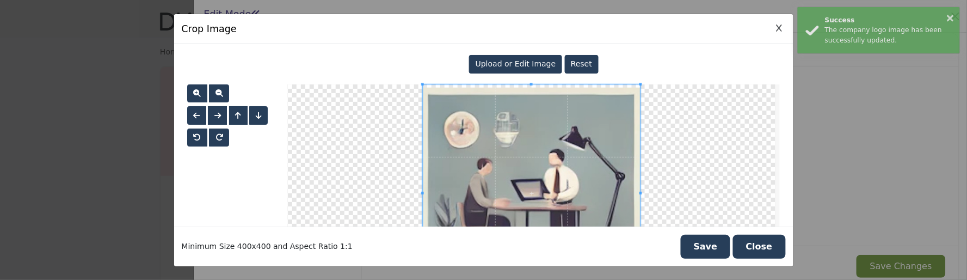
click at [498, 60] on span "Upload or Edit Image" at bounding box center [516, 63] width 81 height 9
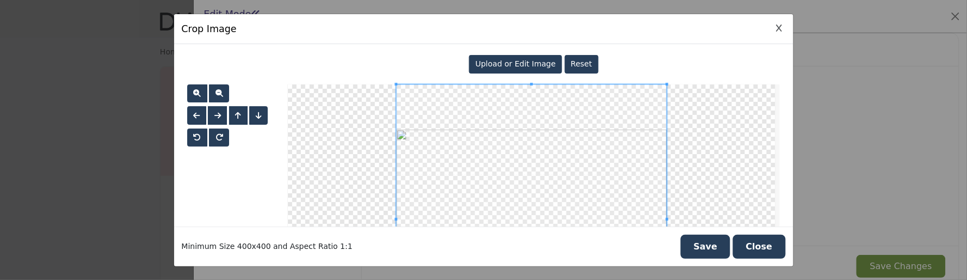
click at [719, 249] on button "Save" at bounding box center [706, 247] width 50 height 24
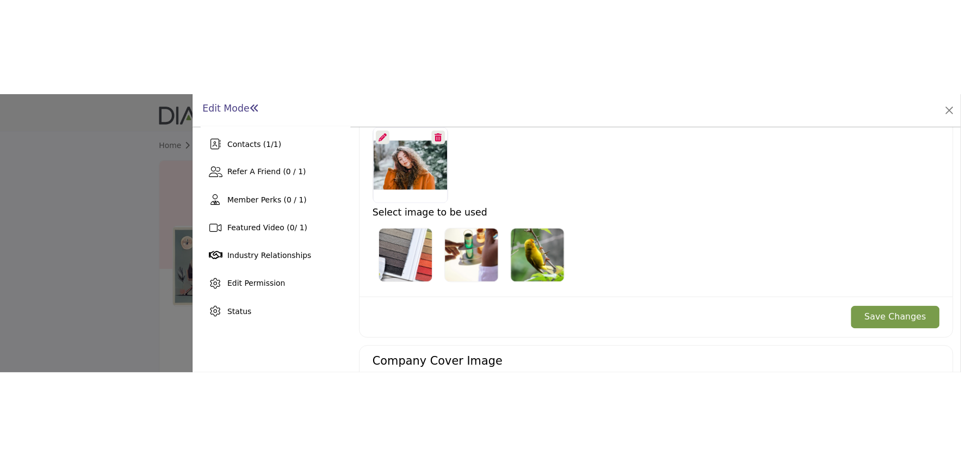
scroll to position [302, 0]
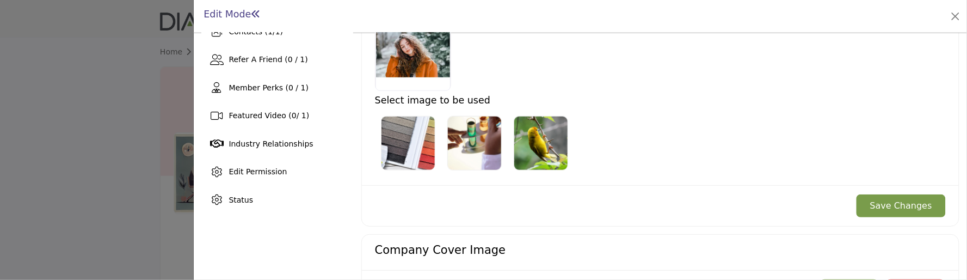
click at [905, 208] on button "Save Changes" at bounding box center [900, 205] width 89 height 23
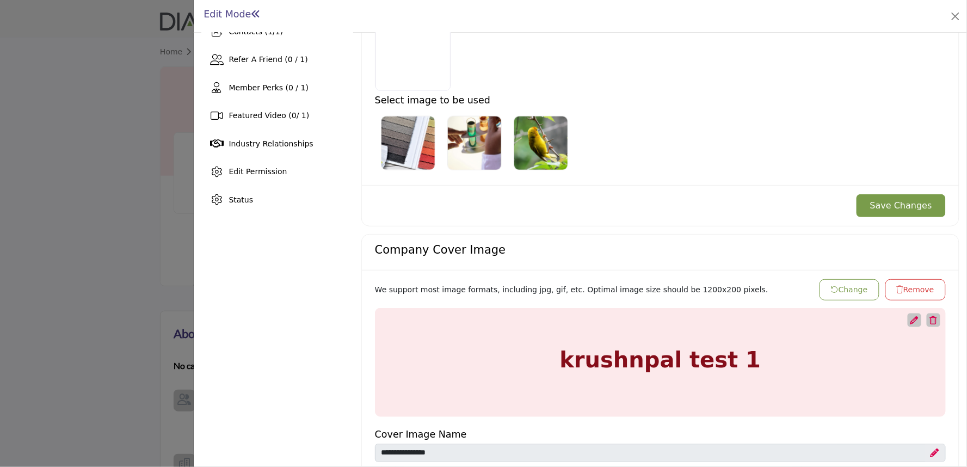
click at [60, 268] on div at bounding box center [483, 233] width 967 height 467
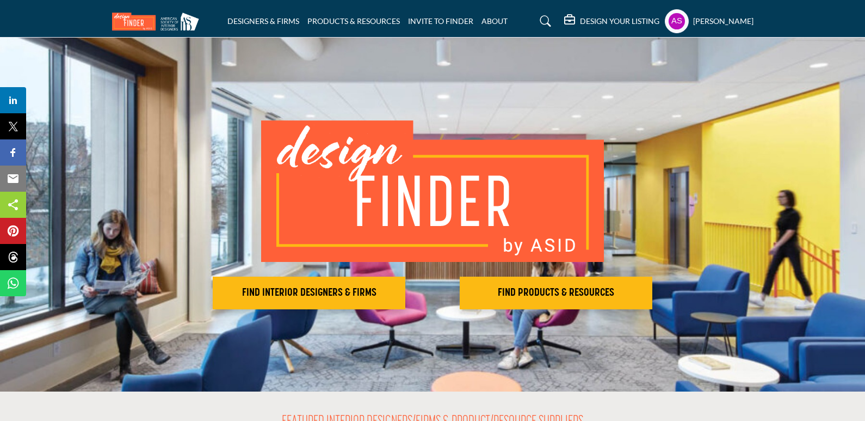
click at [318, 215] on img at bounding box center [432, 190] width 343 height 141
click at [234, 18] on link "DESIGNERS & FIRMS" at bounding box center [263, 20] width 72 height 9
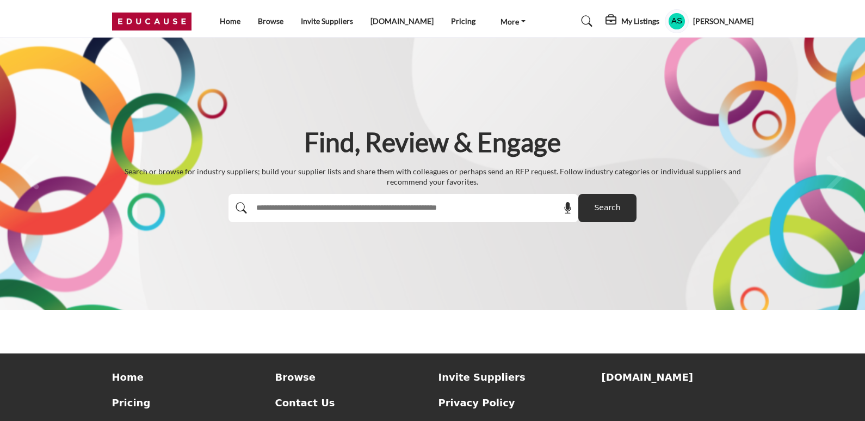
drag, startPoint x: 303, startPoint y: 145, endPoint x: 521, endPoint y: 178, distance: 220.7
click at [501, 181] on div "Find, Review & Engage Search or browse for industry suppliers; build your suppl…" at bounding box center [432, 173] width 641 height 97
click at [594, 127] on div "Find, Review & Engage Search or browse for industry suppliers; build your suppl…" at bounding box center [432, 173] width 641 height 97
drag, startPoint x: 307, startPoint y: 130, endPoint x: 522, endPoint y: 178, distance: 220.3
click at [522, 178] on div "Find, Review & Engage Search or browse for industry suppliers; build your suppl…" at bounding box center [432, 173] width 641 height 97
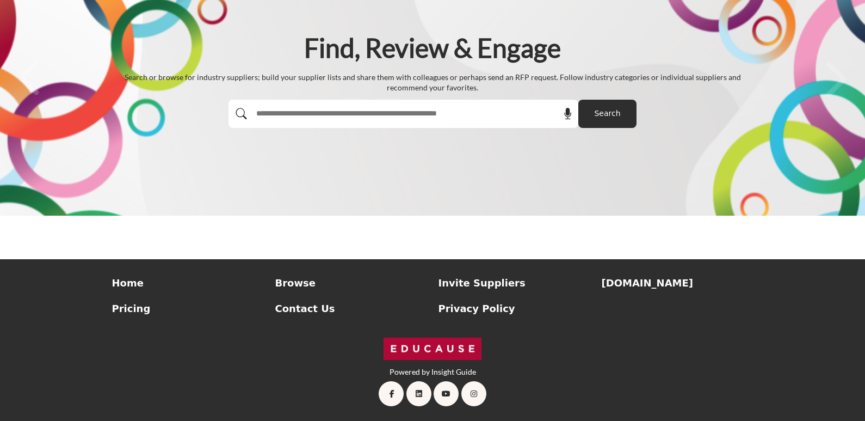
click at [393, 264] on div "Home Browse Invite Suppliers imisusers.org Pricing" at bounding box center [432, 297] width 865 height 76
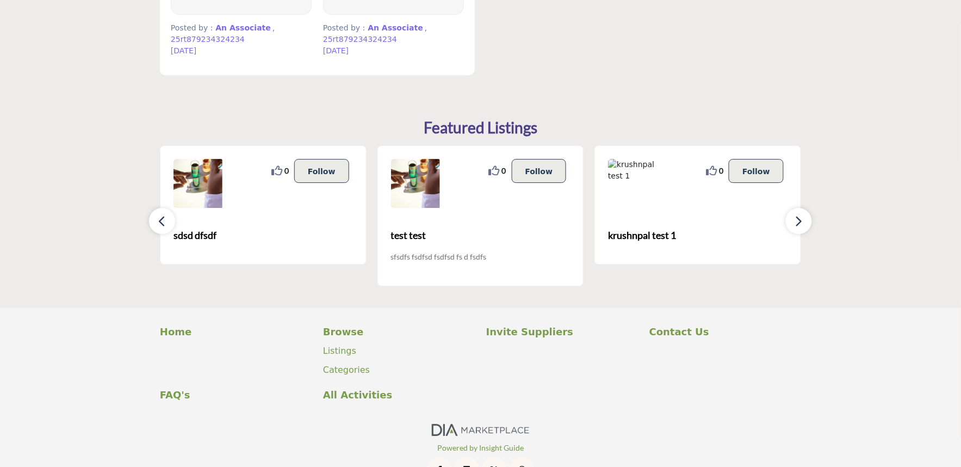
scroll to position [2218, 0]
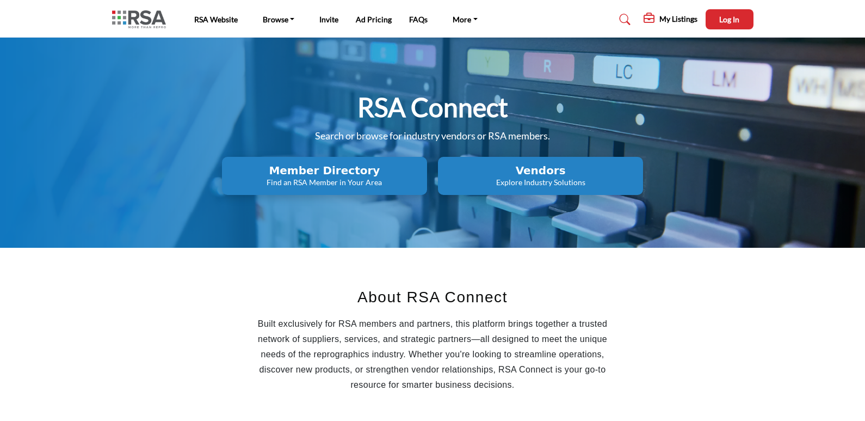
drag, startPoint x: 415, startPoint y: 108, endPoint x: 576, endPoint y: 151, distance: 166.7
click at [582, 138] on div "RSA Connect Search or browse for industry vendors or RSA members. Member Direct…" at bounding box center [432, 142] width 641 height 104
click at [339, 323] on p "Built exclusively for RSA members and partners, this platform brings together a…" at bounding box center [432, 354] width 375 height 76
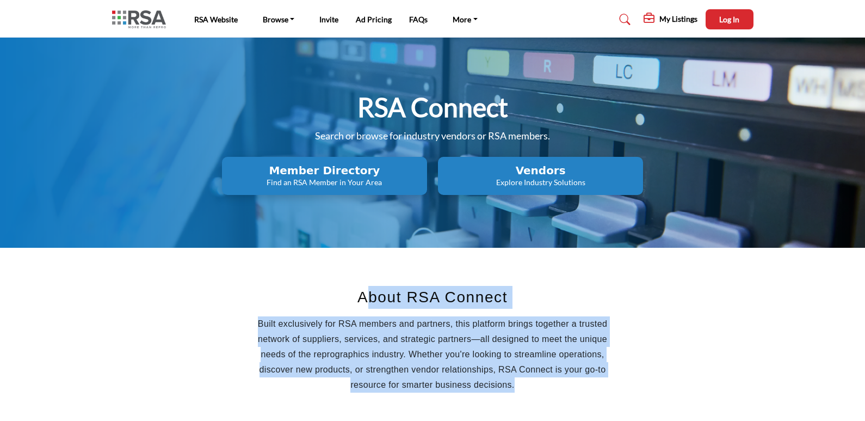
drag, startPoint x: 369, startPoint y: 292, endPoint x: 568, endPoint y: 384, distance: 219.1
click at [568, 384] on div "About RSA Connect Built exclusively for RSA members and partners, this platform…" at bounding box center [432, 339] width 375 height 107
click at [533, 383] on p "Built exclusively for RSA members and partners, this platform brings together a…" at bounding box center [432, 354] width 375 height 76
drag, startPoint x: 407, startPoint y: 314, endPoint x: 304, endPoint y: 300, distance: 103.8
click at [304, 300] on div "About RSA Connect Built exclusively for RSA members and partners, this platform…" at bounding box center [432, 339] width 375 height 107
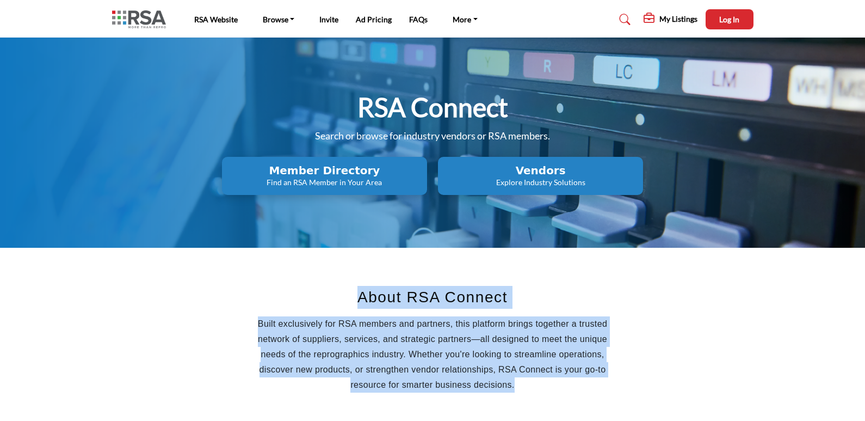
click at [231, 277] on div "About RSA Connect Built exclusively for RSA members and partners, this platform…" at bounding box center [433, 342] width 424 height 147
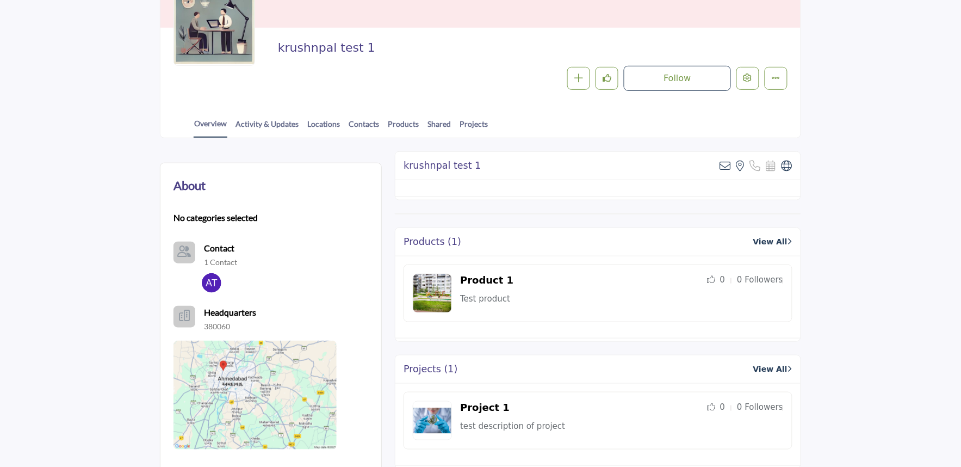
scroll to position [60, 0]
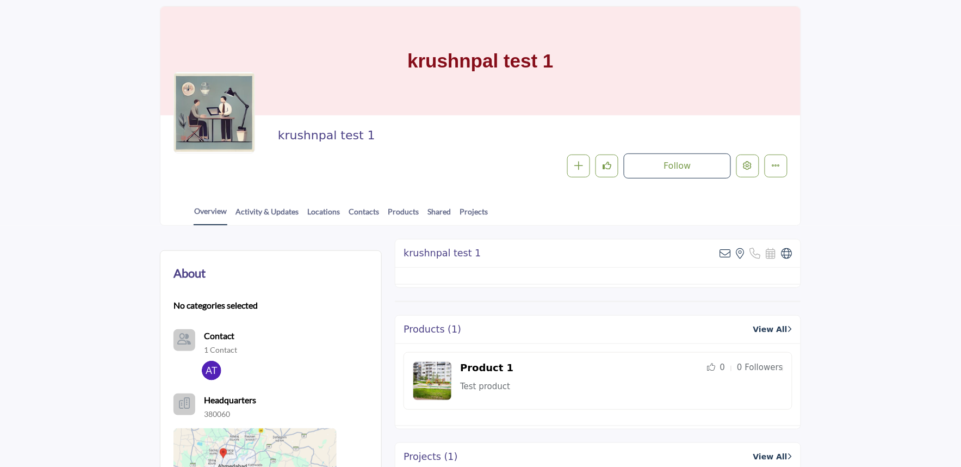
drag, startPoint x: 280, startPoint y: 139, endPoint x: 441, endPoint y: 131, distance: 161.3
click at [412, 134] on h2 "krushnpal test 1" at bounding box center [427, 135] width 299 height 14
click at [472, 129] on h2 "krushnpal test 1" at bounding box center [427, 135] width 299 height 14
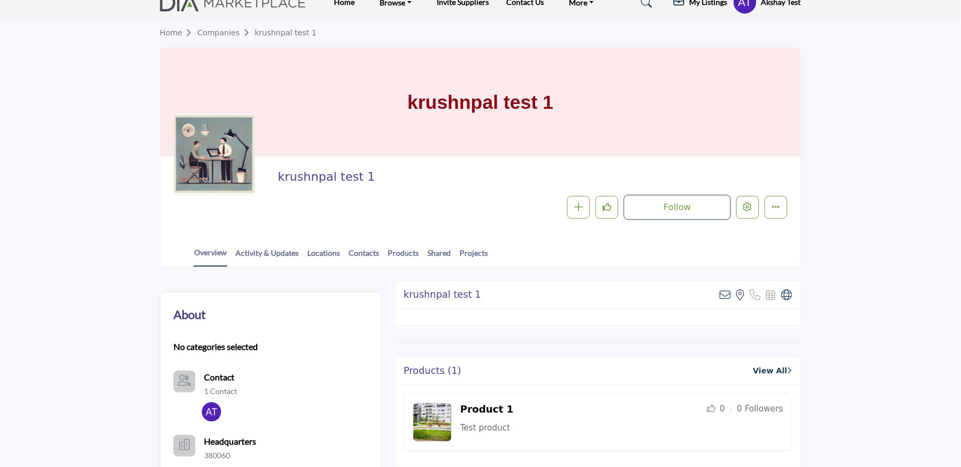
scroll to position [0, 0]
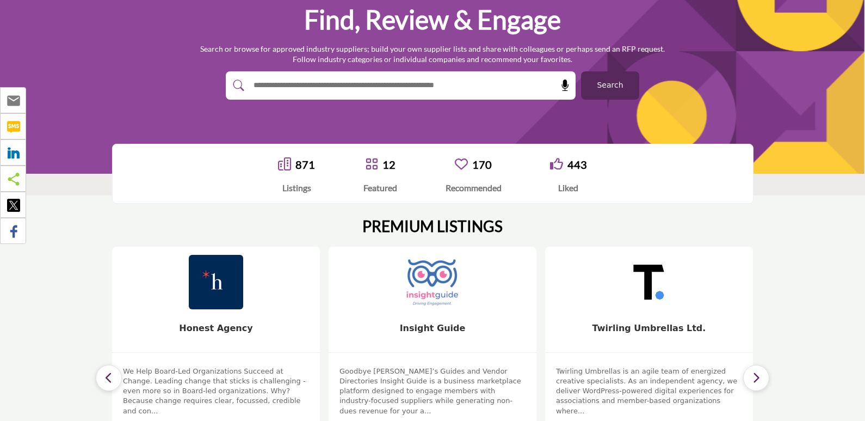
scroll to position [109, 0]
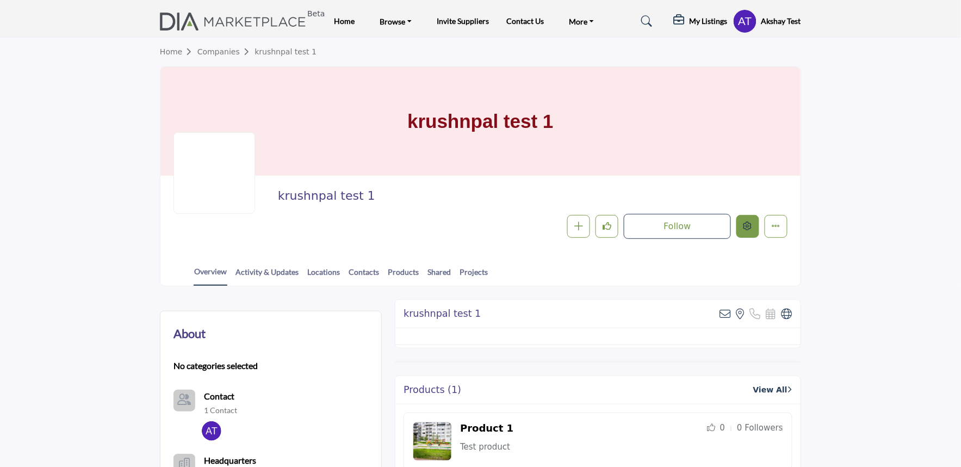
click at [752, 233] on button "Edit company" at bounding box center [748, 226] width 23 height 23
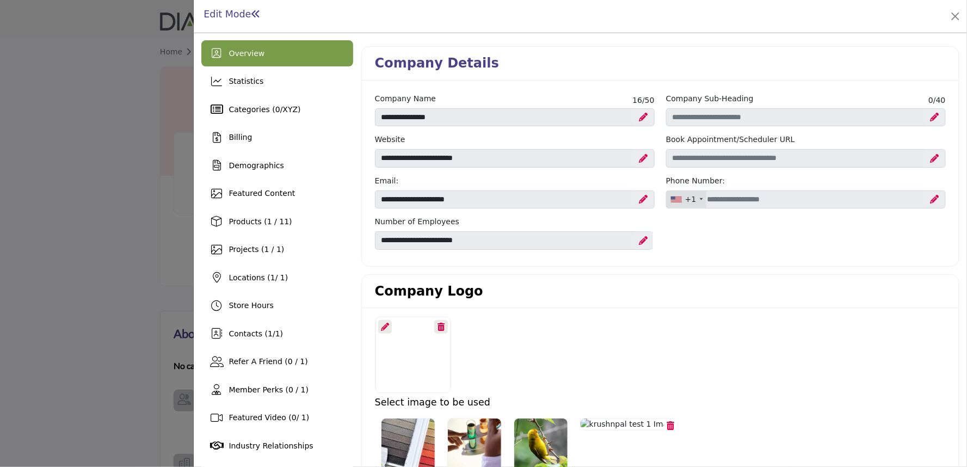
click at [382, 330] on icon at bounding box center [385, 327] width 8 height 8
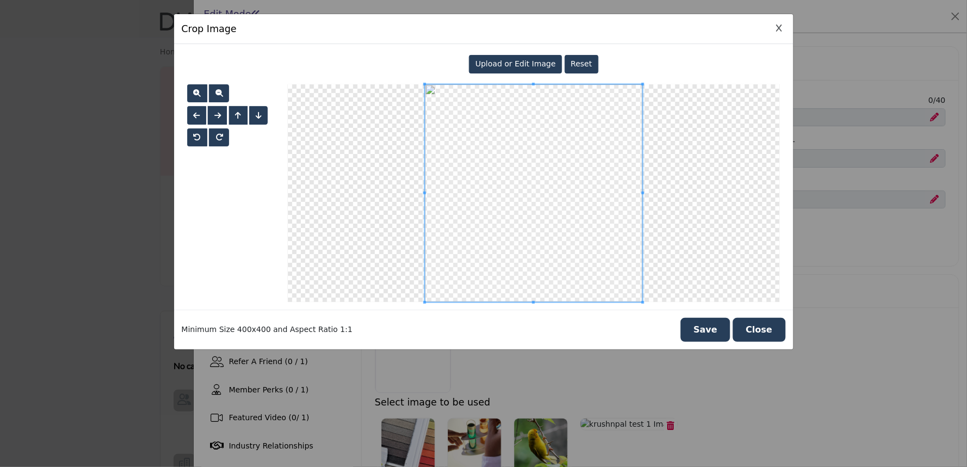
click at [490, 60] on span "Upload or Edit Image" at bounding box center [516, 63] width 81 height 9
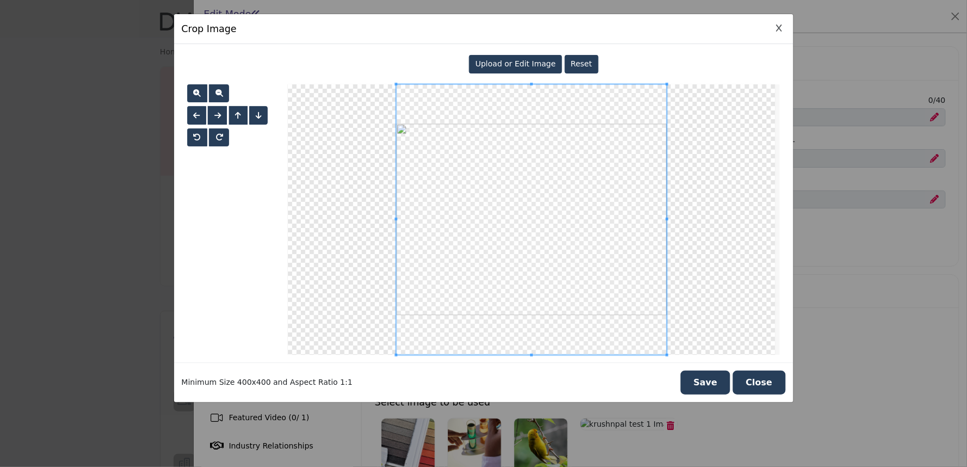
click at [717, 384] on button "Save" at bounding box center [706, 383] width 50 height 24
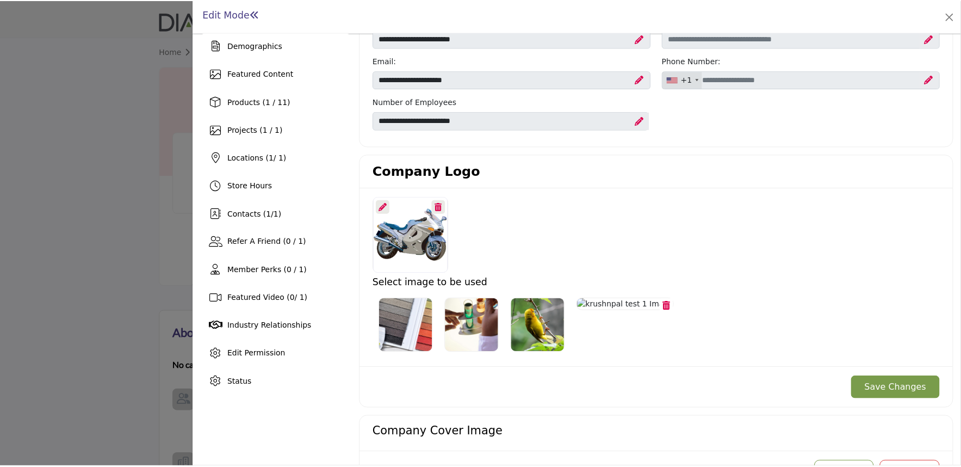
scroll to position [121, 0]
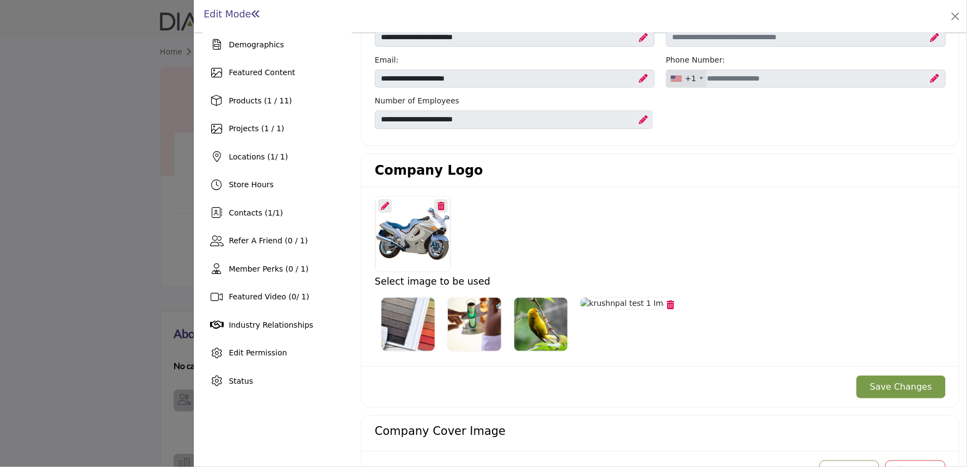
click at [876, 396] on button "Save Changes" at bounding box center [900, 386] width 89 height 23
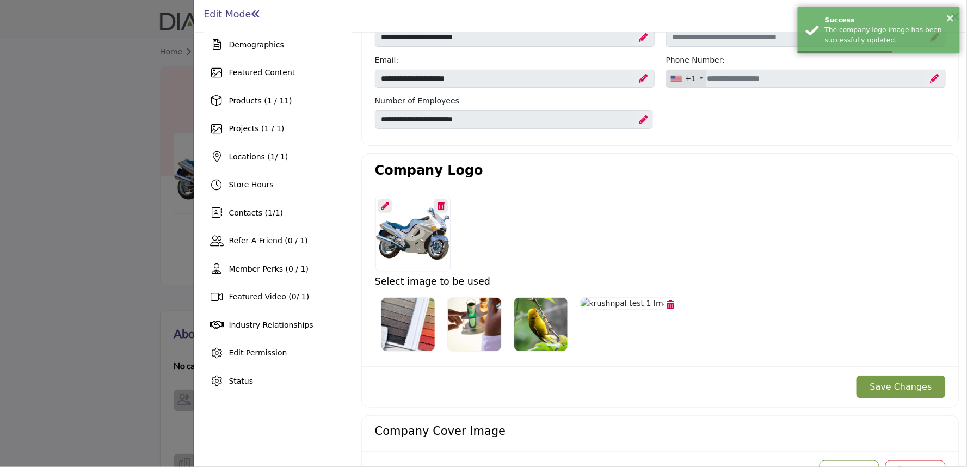
click at [133, 221] on div at bounding box center [483, 233] width 967 height 467
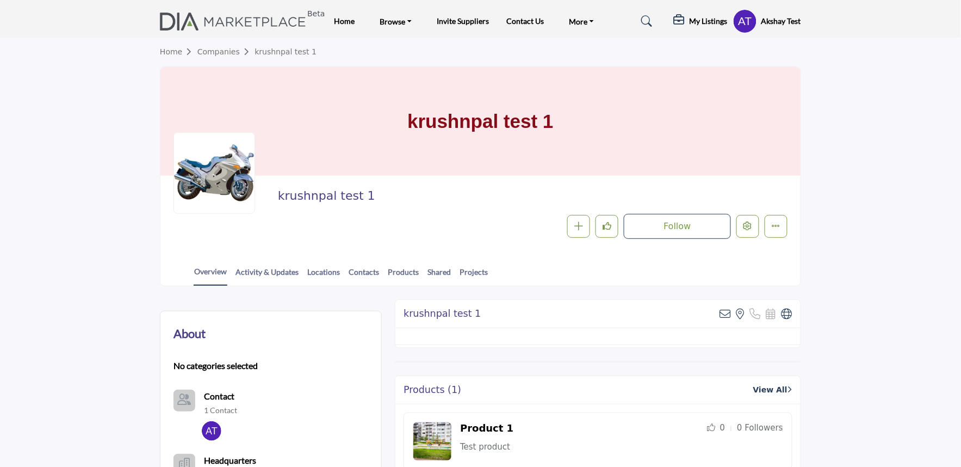
click at [261, 209] on div "krushnpal test 1 Follow Following Message Recommend Add to My Suppliers Claim L…" at bounding box center [481, 214] width 614 height 50
click at [742, 226] on button "Edit company" at bounding box center [748, 226] width 23 height 23
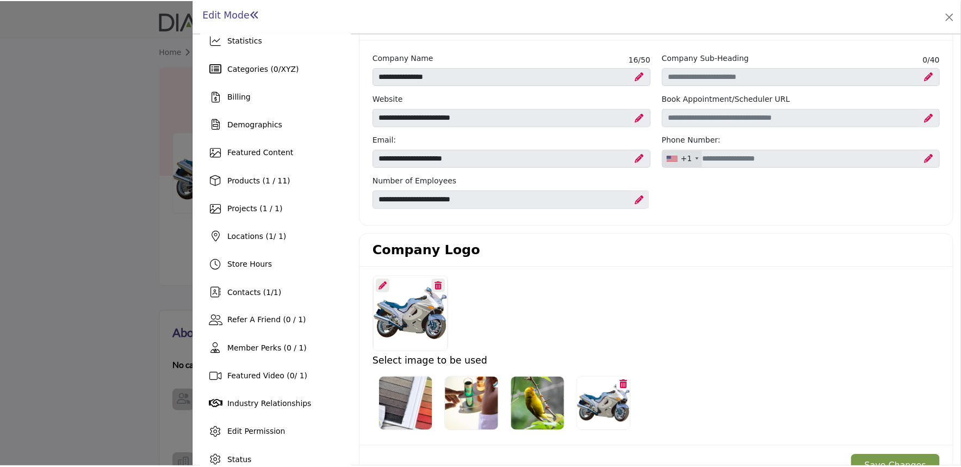
scroll to position [60, 0]
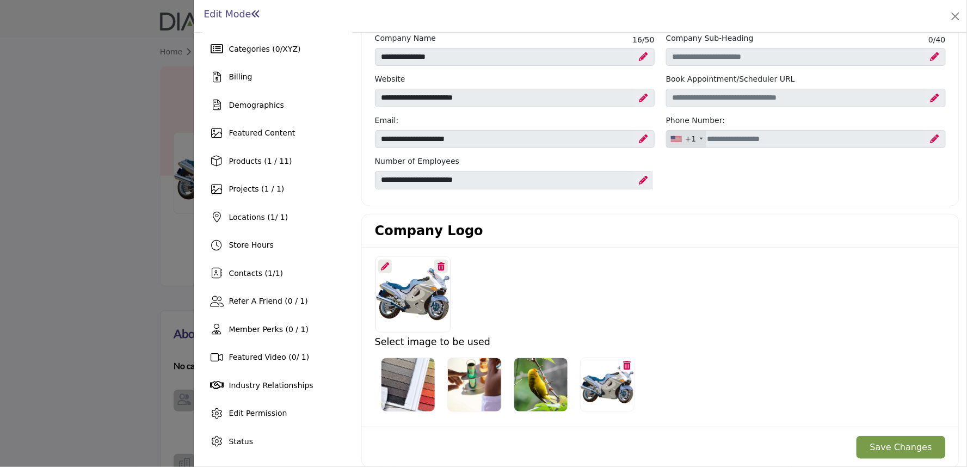
click at [392, 264] on div at bounding box center [412, 294] width 75 height 76
click at [384, 267] on icon at bounding box center [385, 266] width 8 height 8
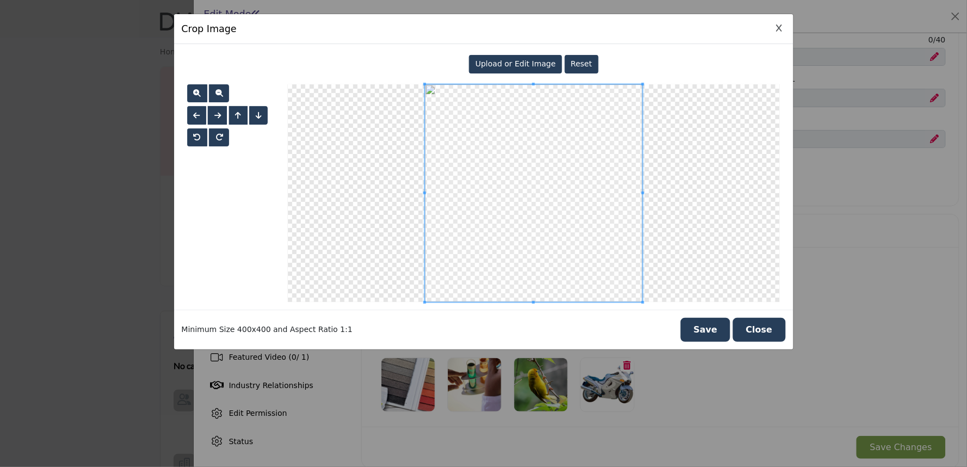
click at [486, 68] on span "Upload or Edit Image" at bounding box center [516, 63] width 81 height 9
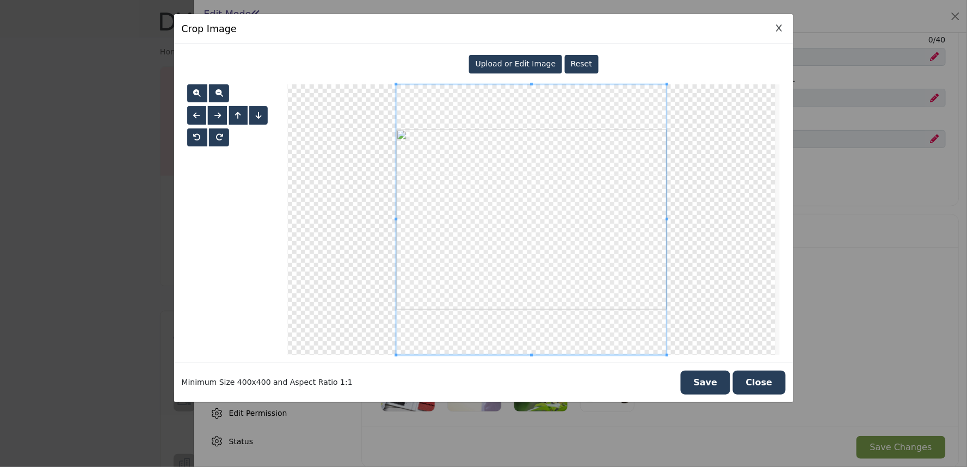
click at [704, 387] on button "Save" at bounding box center [706, 383] width 50 height 24
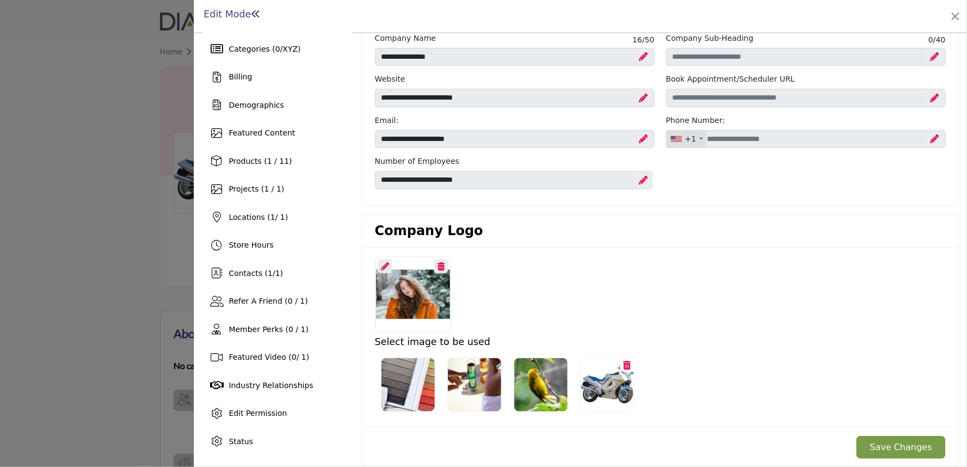
click at [910, 455] on button "Save Changes" at bounding box center [900, 447] width 89 height 23
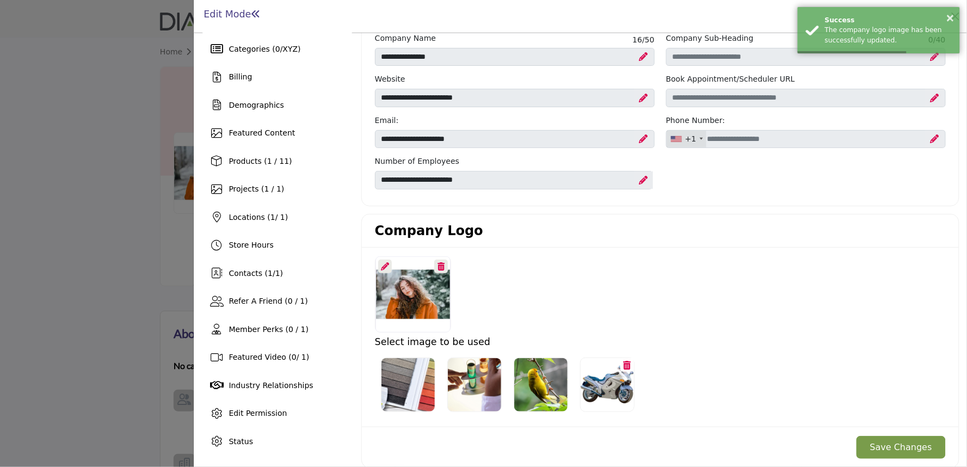
click at [126, 248] on div at bounding box center [483, 233] width 967 height 467
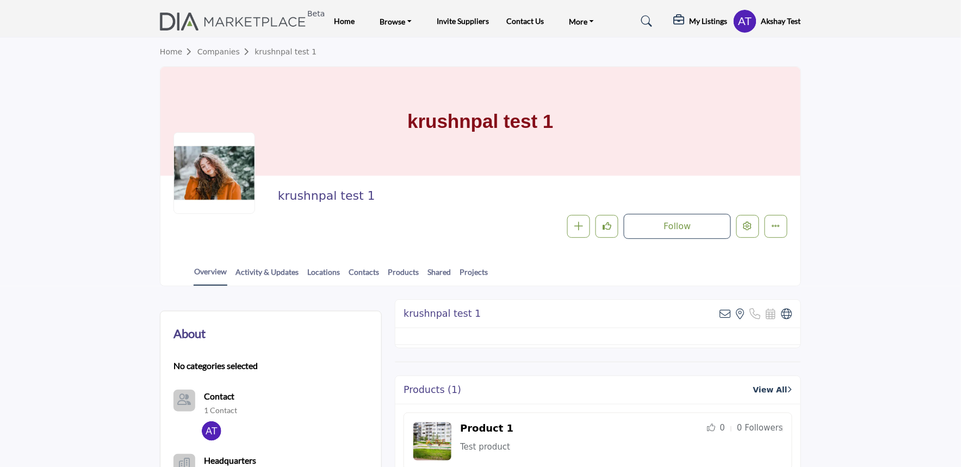
click at [144, 180] on section "Home Companies krushnpal test 1 krushnpal test 1 krushnpal test 1 Follow Follow…" at bounding box center [480, 162] width 961 height 249
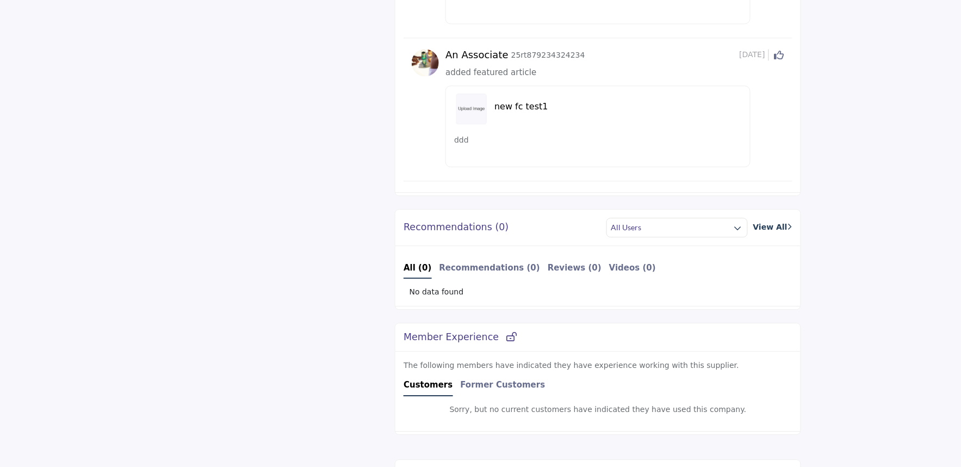
scroll to position [786, 0]
